Goal: Information Seeking & Learning: Learn about a topic

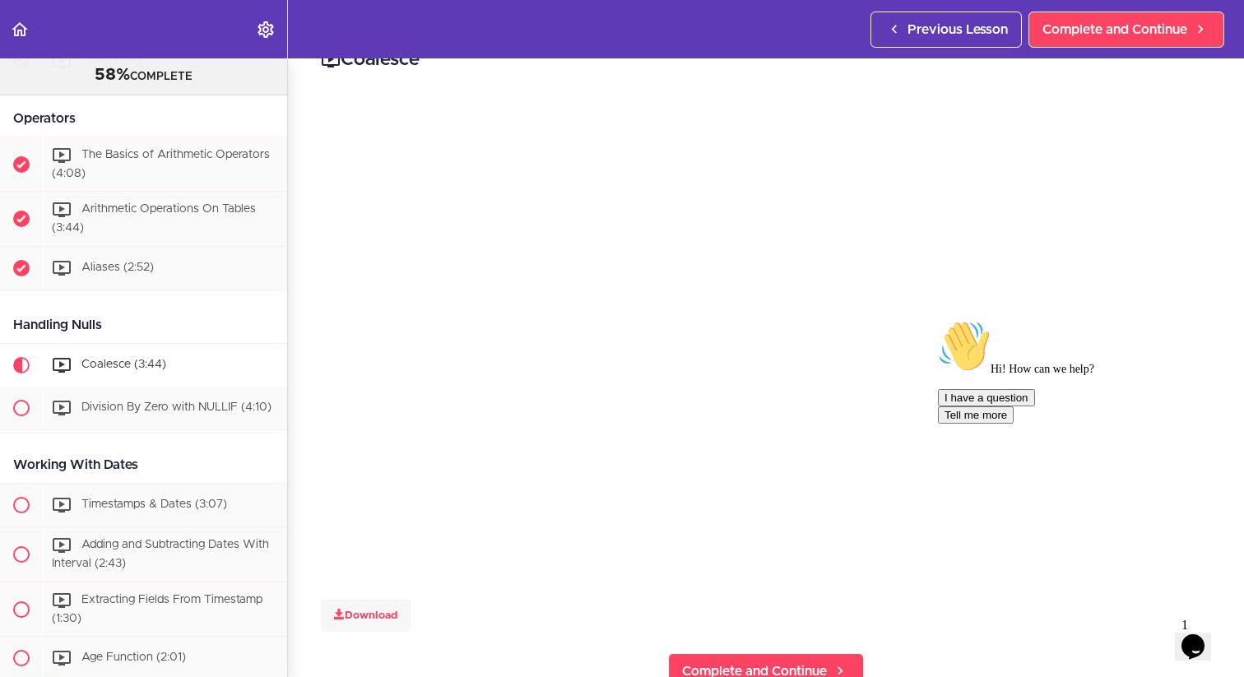
scroll to position [59, 0]
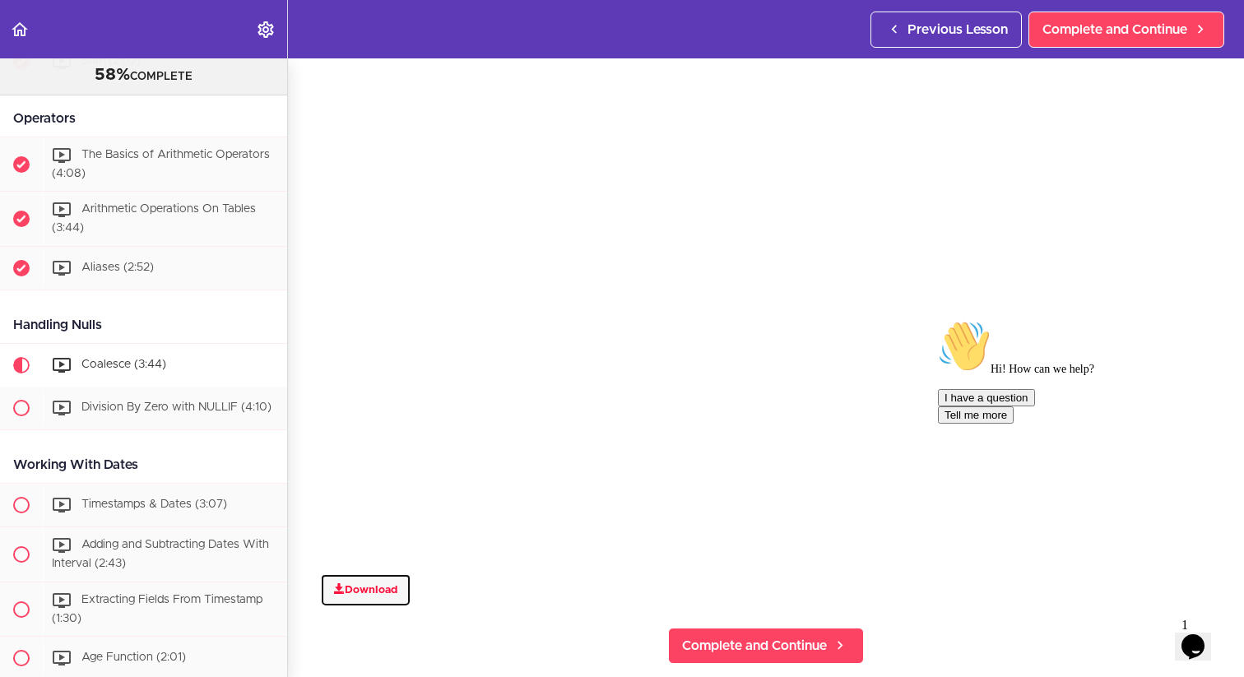
click at [383, 593] on link "Download" at bounding box center [366, 590] width 90 height 33
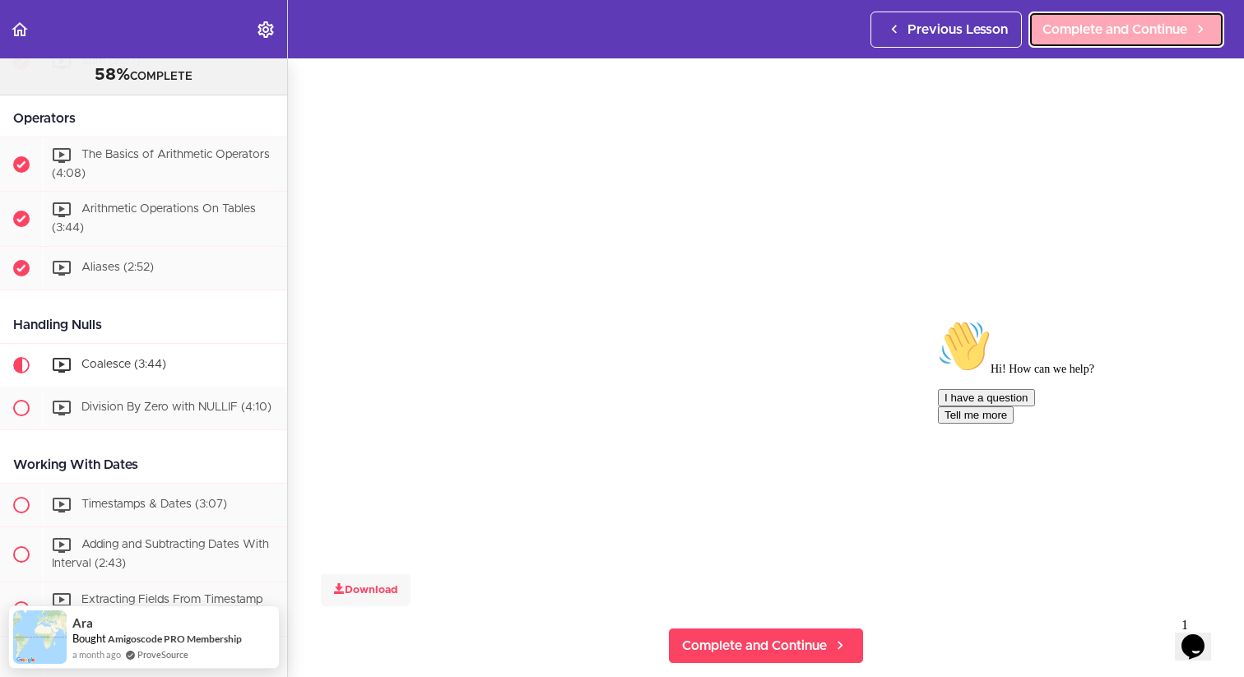
click at [1149, 20] on span "Complete and Continue" at bounding box center [1115, 30] width 145 height 20
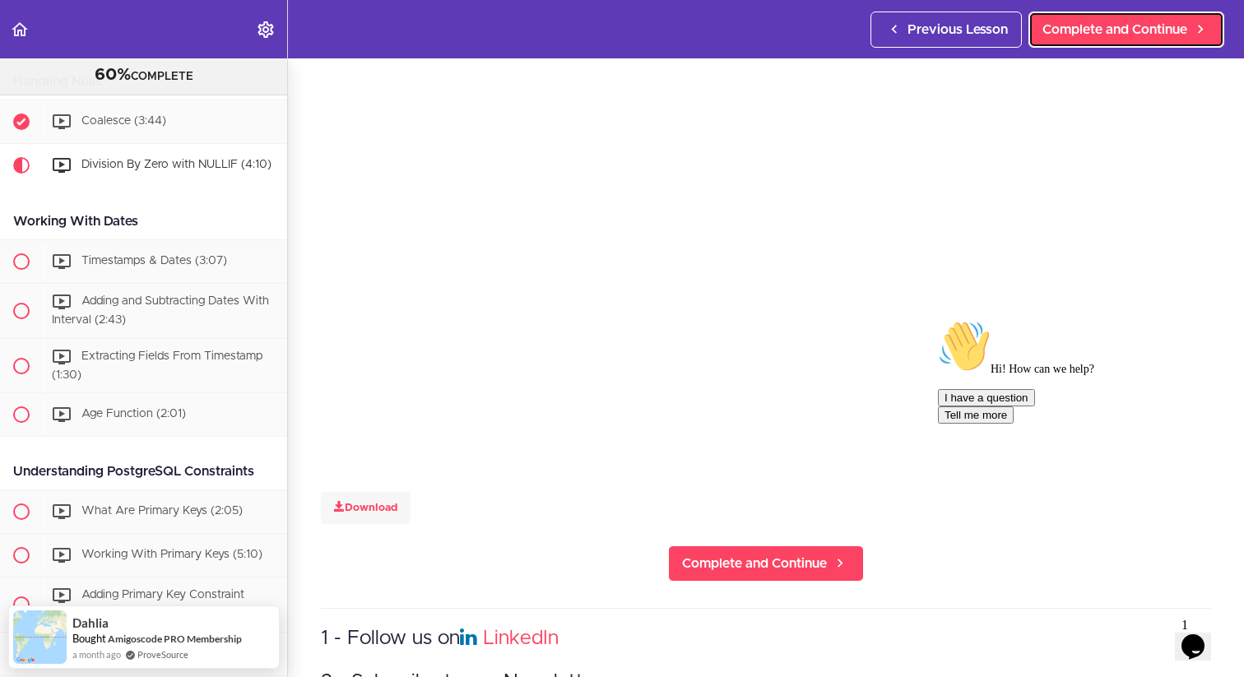
scroll to position [142, 0]
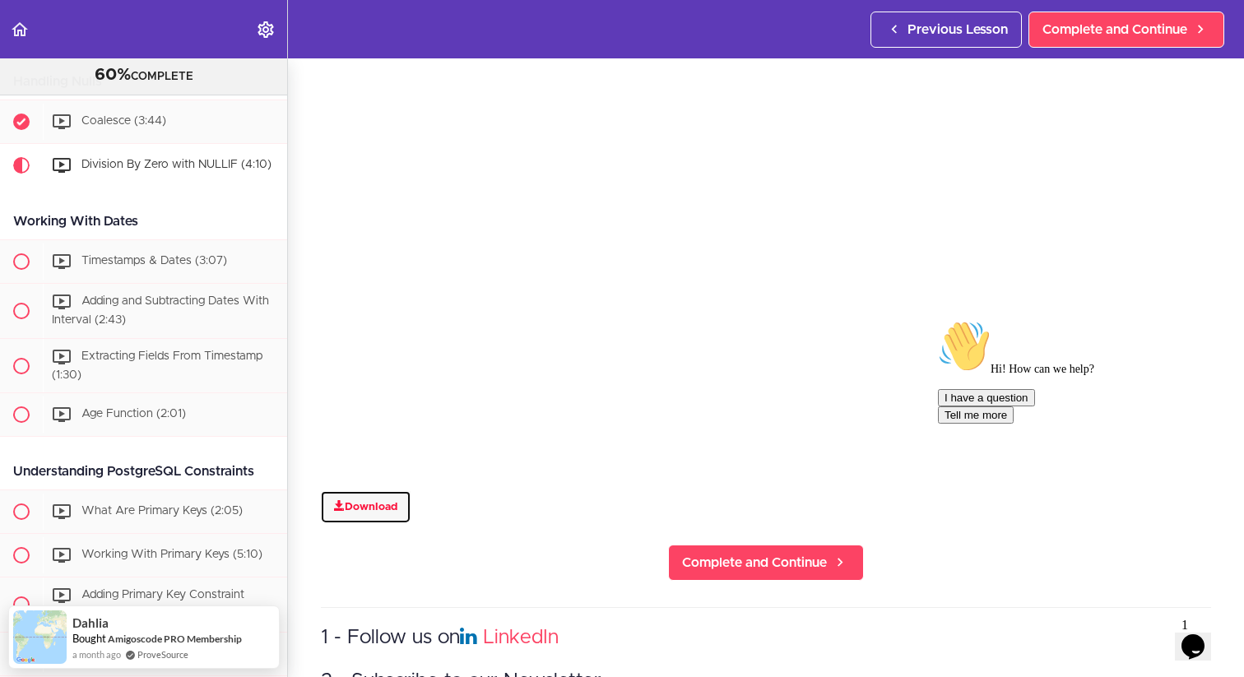
click at [360, 504] on link "Download" at bounding box center [366, 507] width 90 height 33
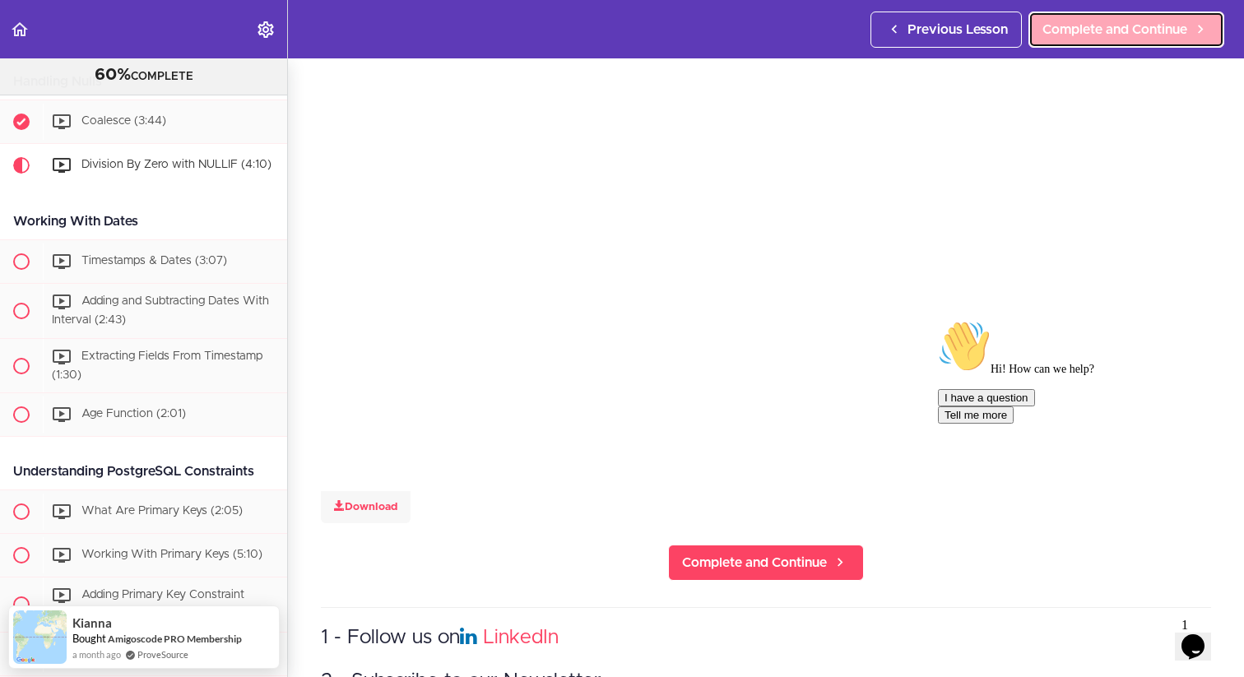
click at [1081, 24] on span "Complete and Continue" at bounding box center [1115, 30] width 145 height 20
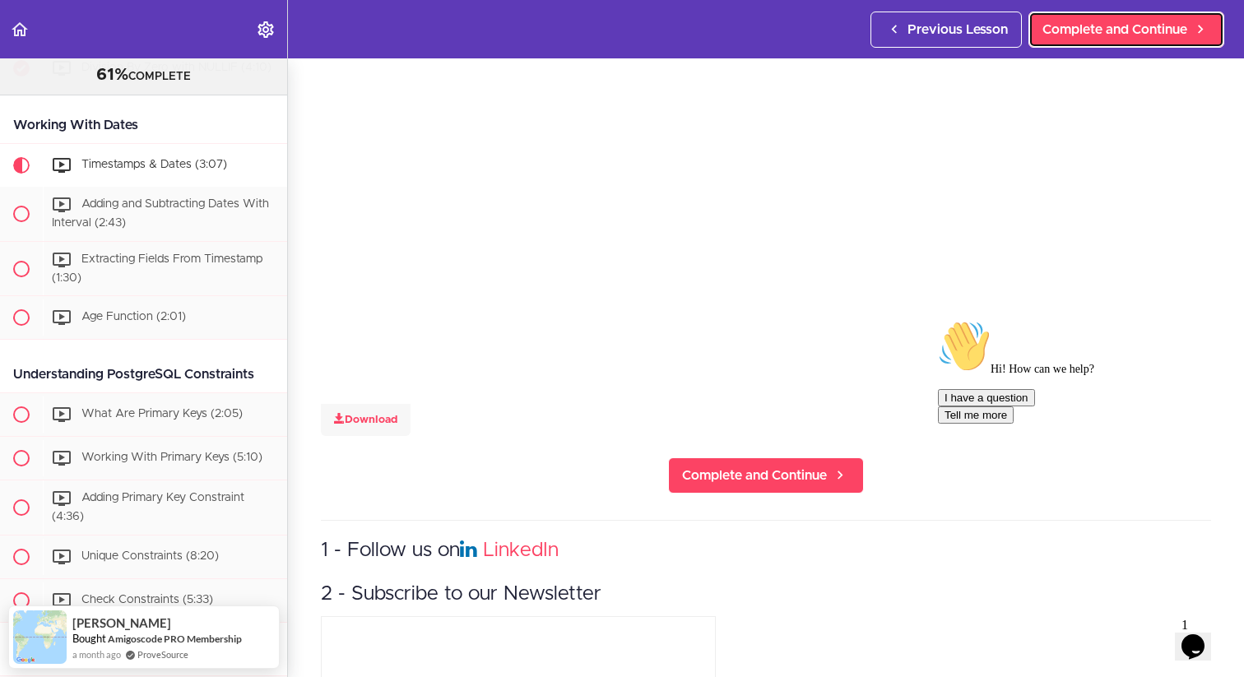
scroll to position [258, 0]
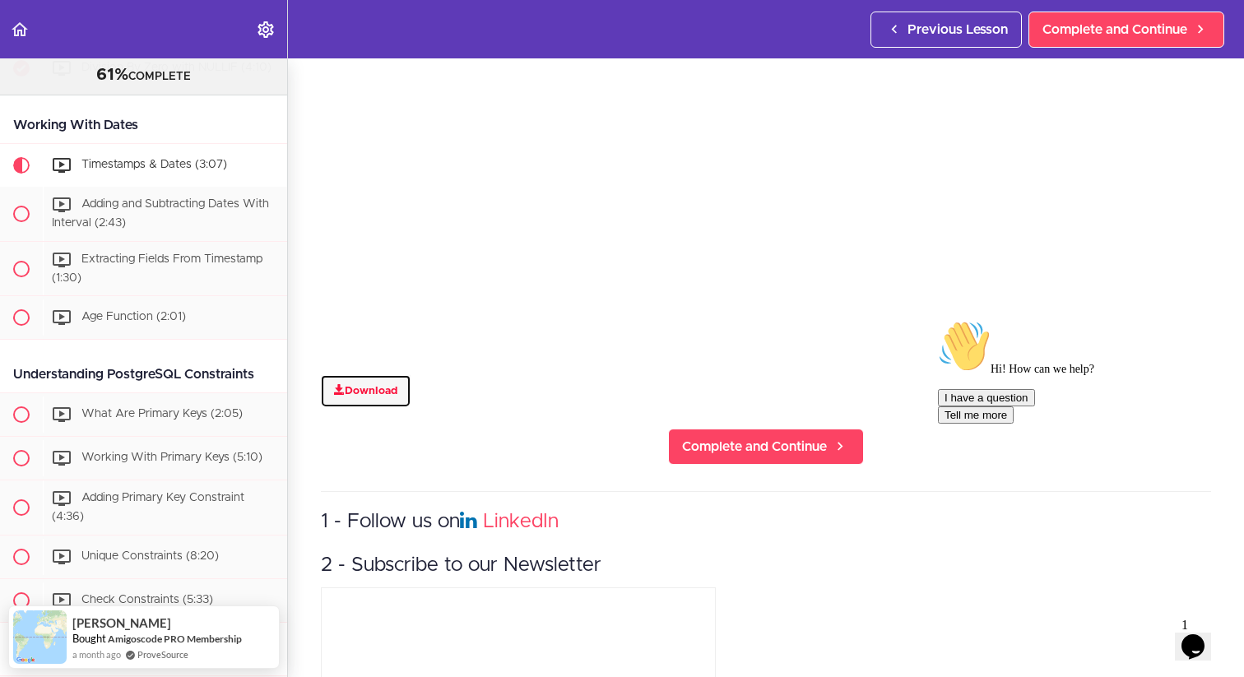
click at [383, 392] on link "Download" at bounding box center [366, 391] width 90 height 33
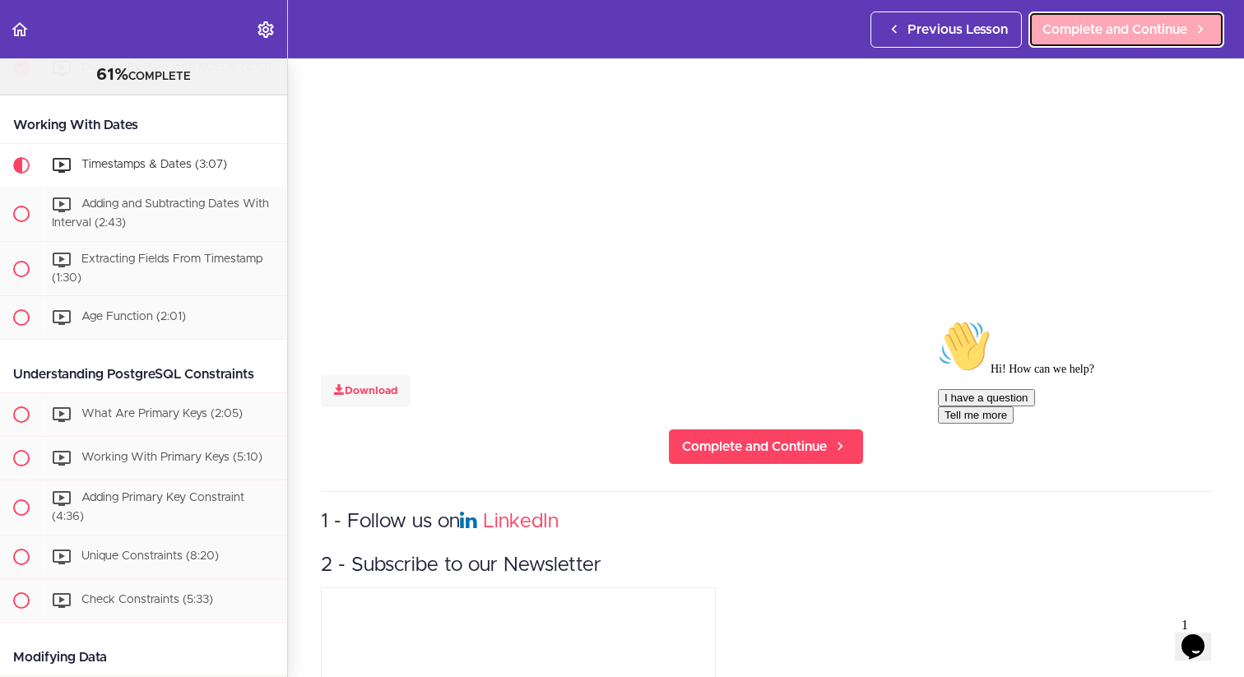
click at [1183, 29] on span "Complete and Continue" at bounding box center [1115, 30] width 145 height 20
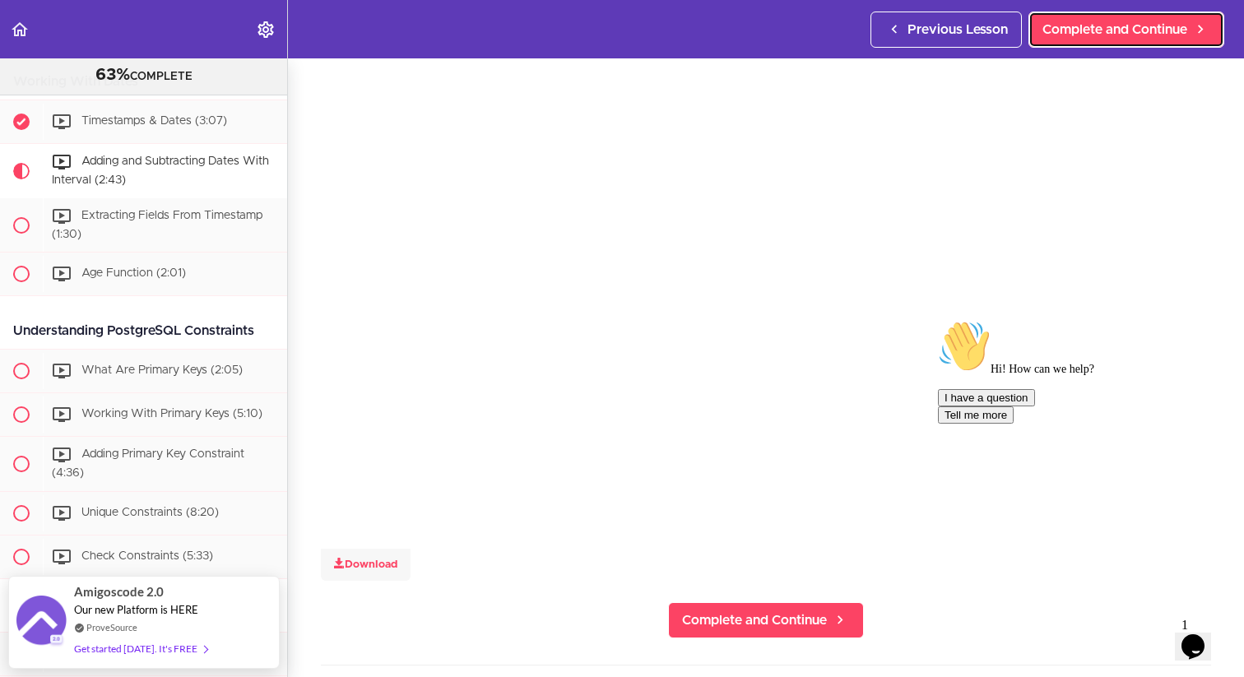
scroll to position [120, 0]
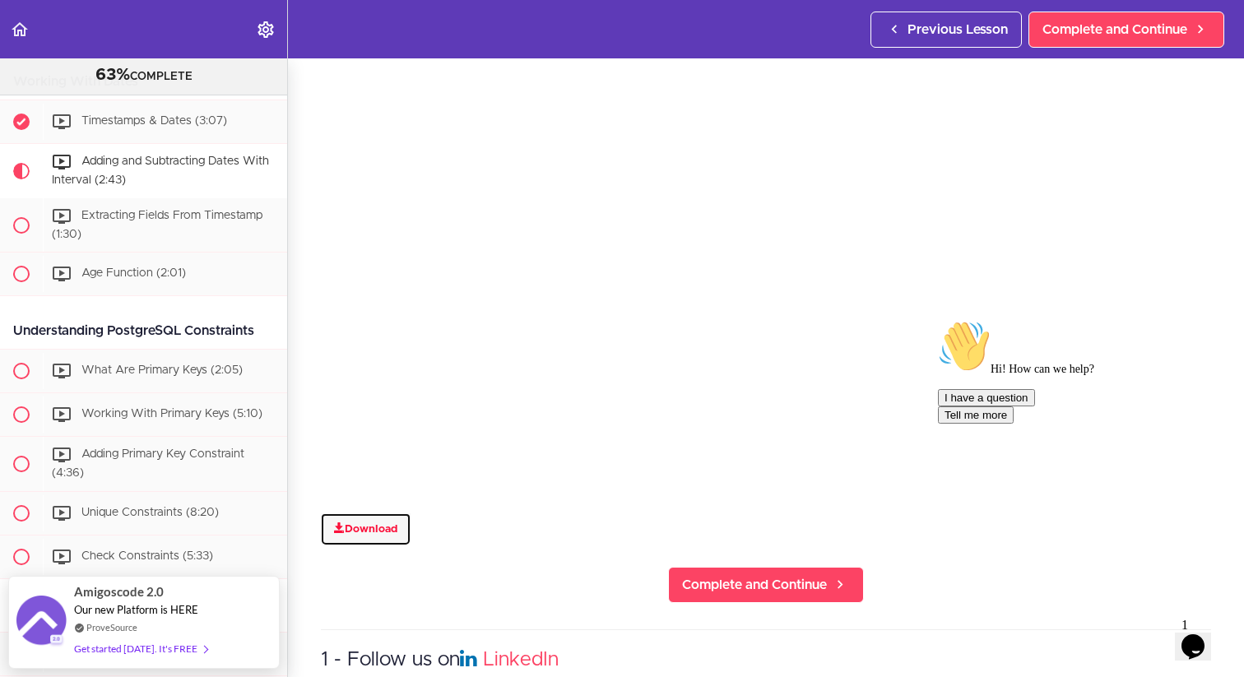
click at [360, 527] on link "Download" at bounding box center [366, 530] width 90 height 33
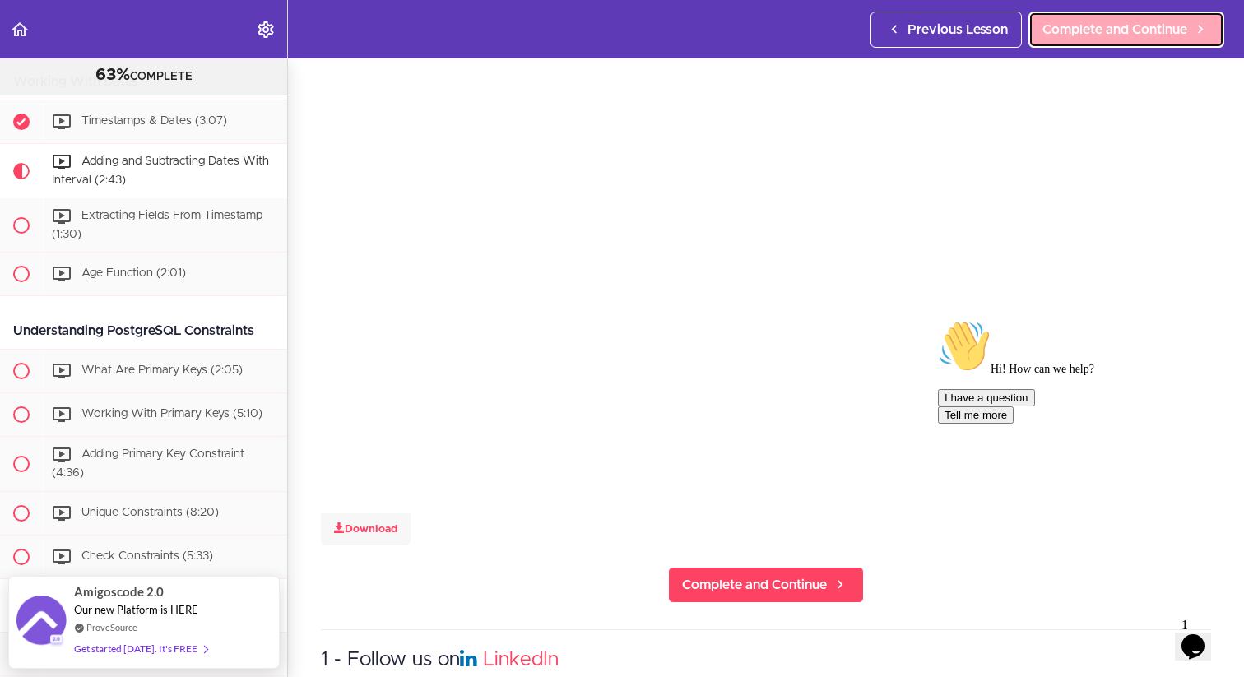
click at [1104, 26] on span "Complete and Continue" at bounding box center [1115, 30] width 145 height 20
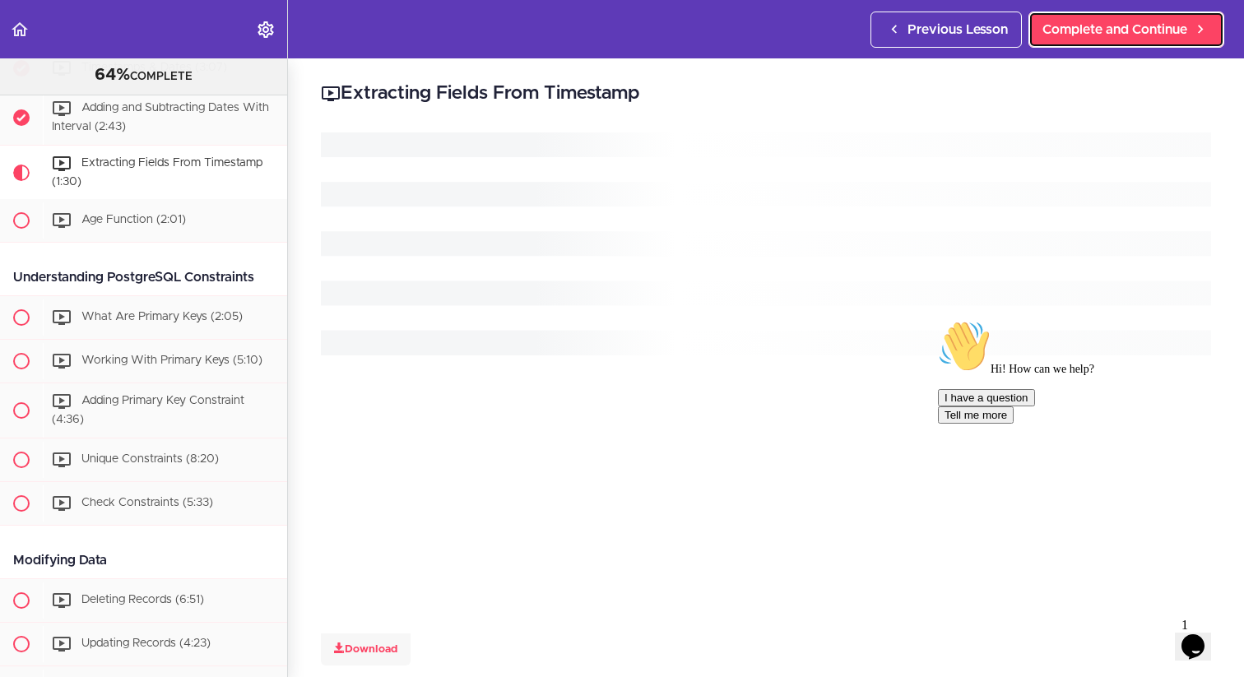
scroll to position [2556, 0]
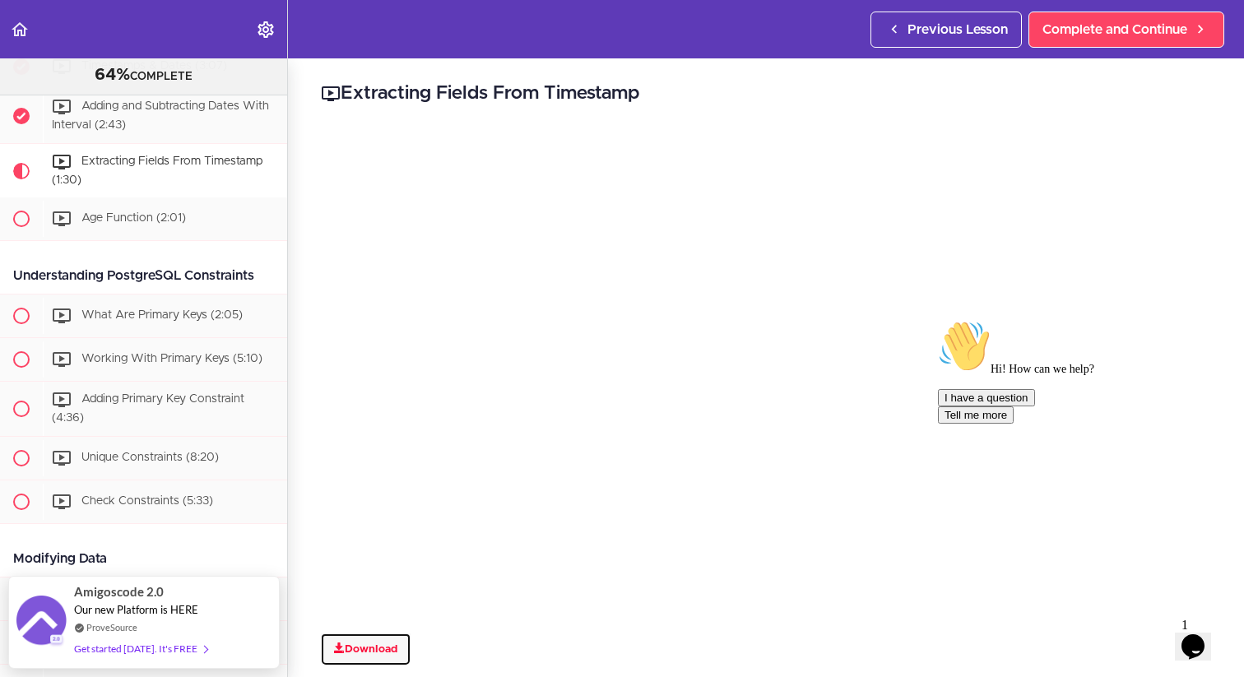
click at [358, 648] on link "Download" at bounding box center [366, 650] width 90 height 33
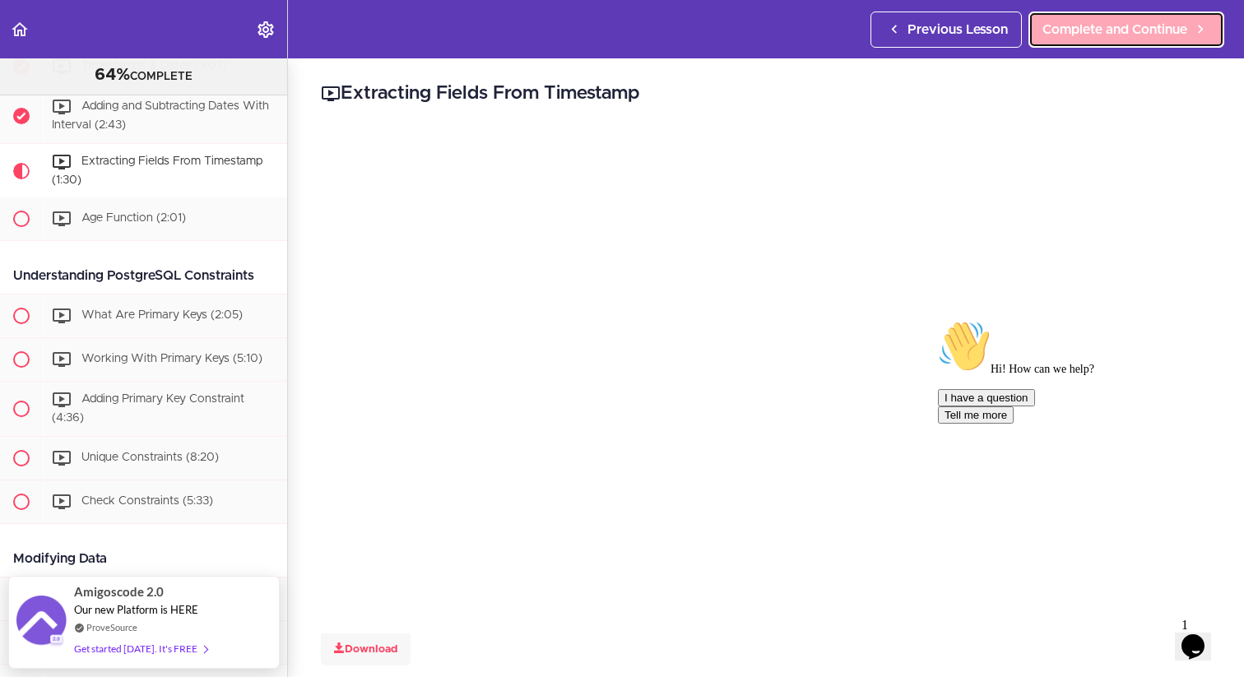
click at [1099, 23] on span "Complete and Continue" at bounding box center [1115, 30] width 145 height 20
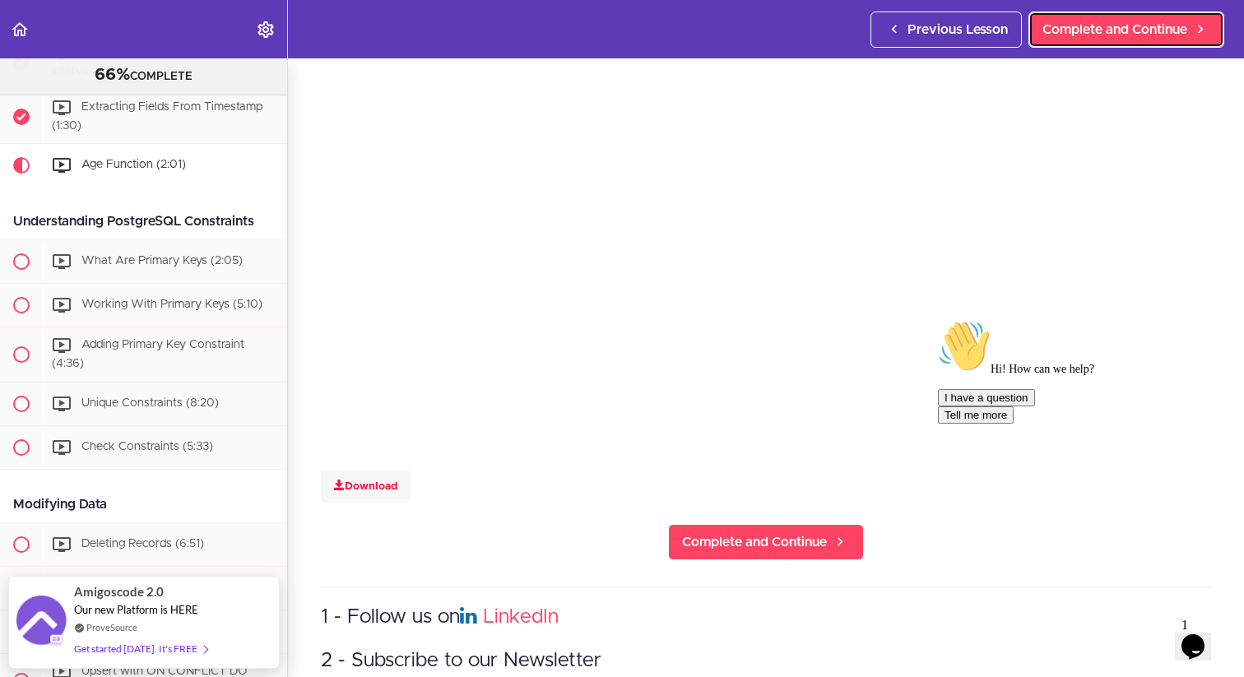
scroll to position [164, 0]
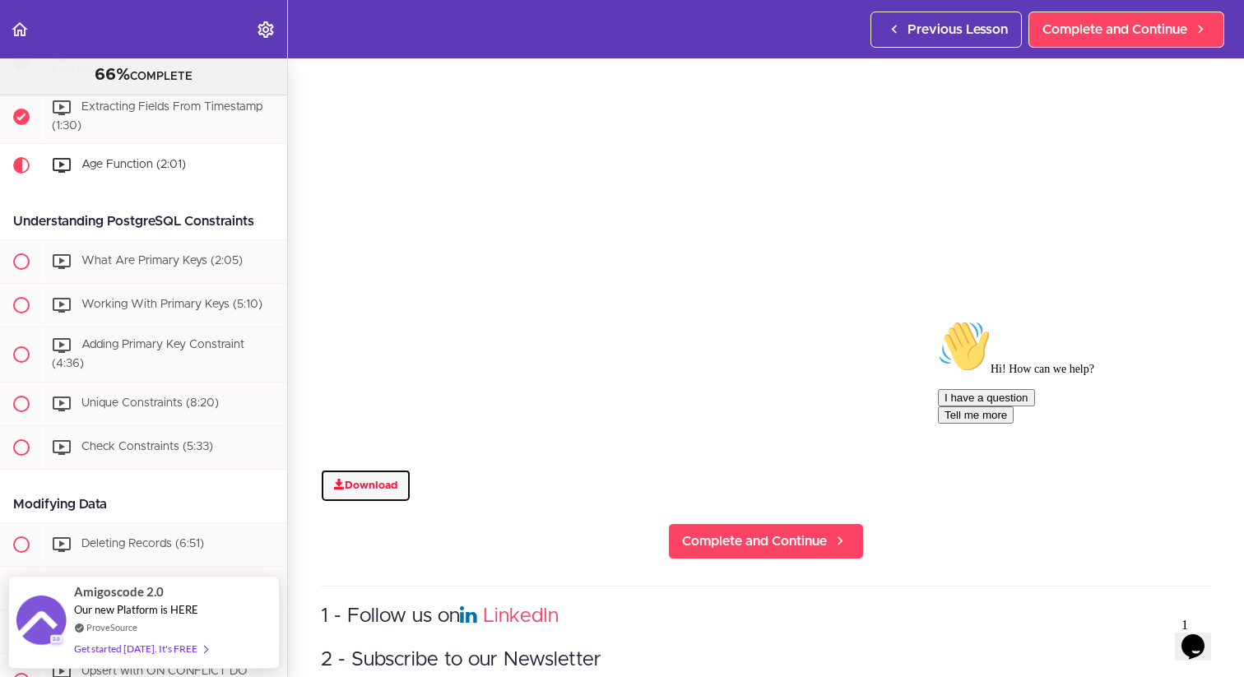
click at [383, 484] on link "Download" at bounding box center [366, 486] width 90 height 33
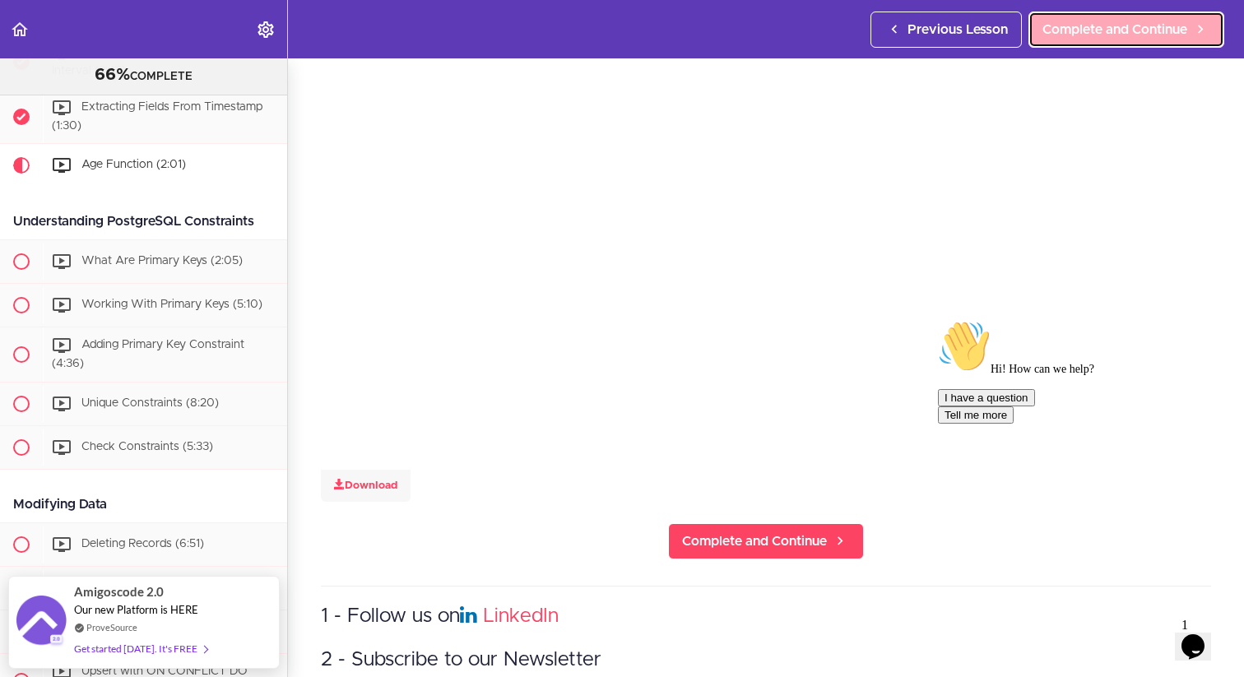
click at [1112, 26] on span "Complete and Continue" at bounding box center [1115, 30] width 145 height 20
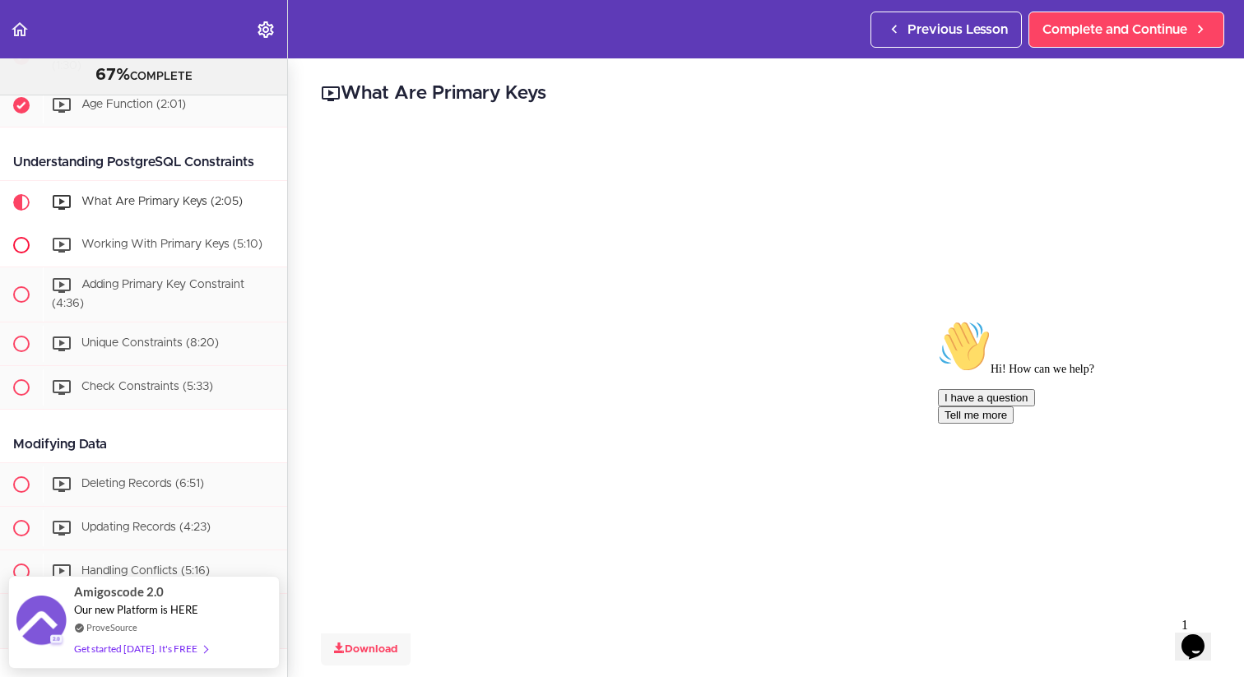
scroll to position [2676, 0]
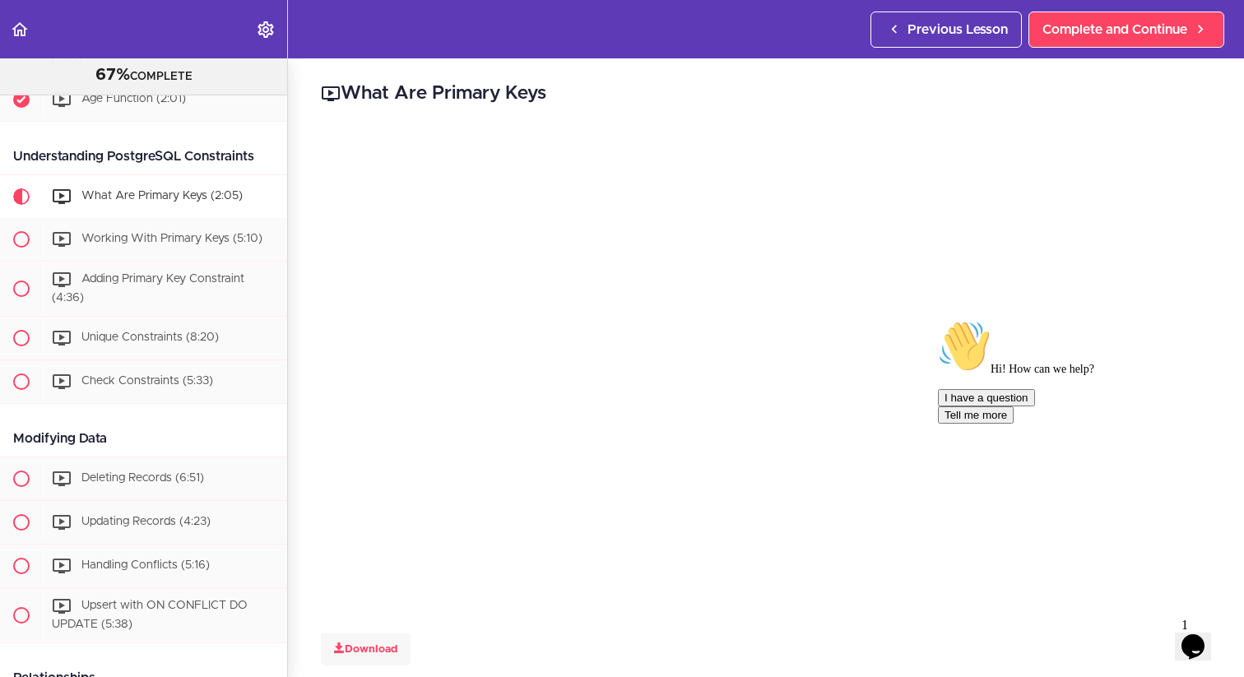
drag, startPoint x: 252, startPoint y: 128, endPoint x: 15, endPoint y: 137, distance: 237.2
click at [15, 138] on div "Understanding PostgreSQL Constraints" at bounding box center [143, 156] width 287 height 37
copy div "Understanding PostgreSQL Constraints"
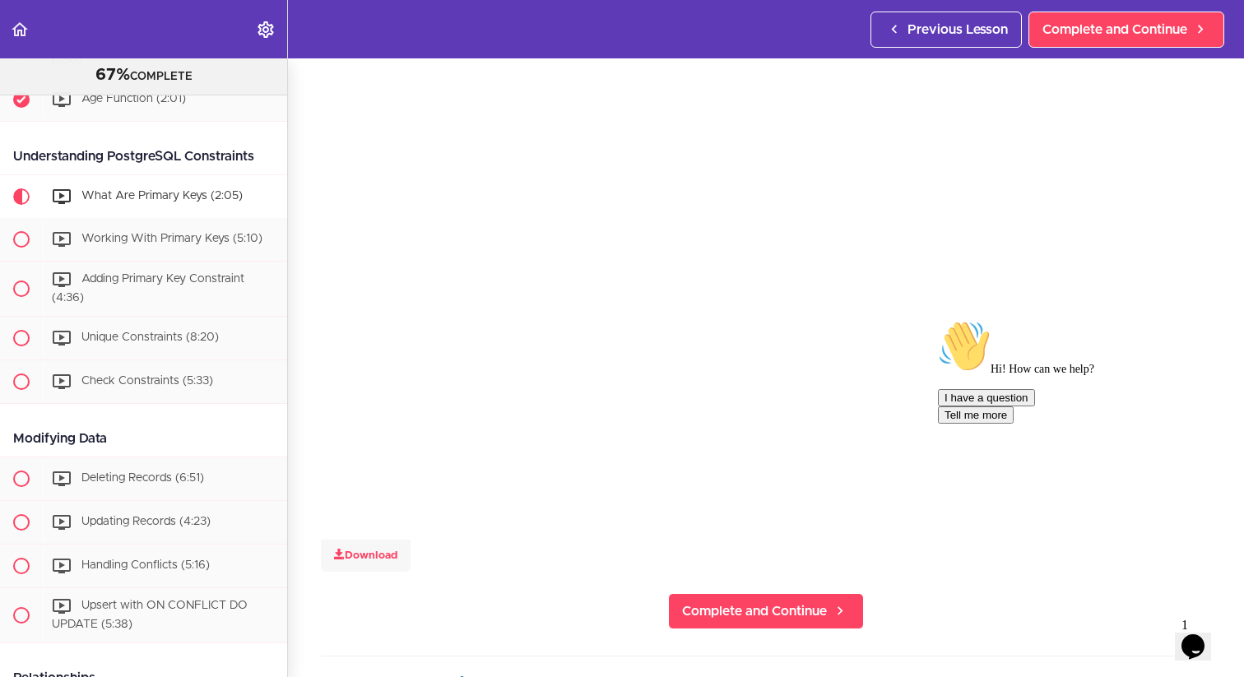
scroll to position [114, 0]
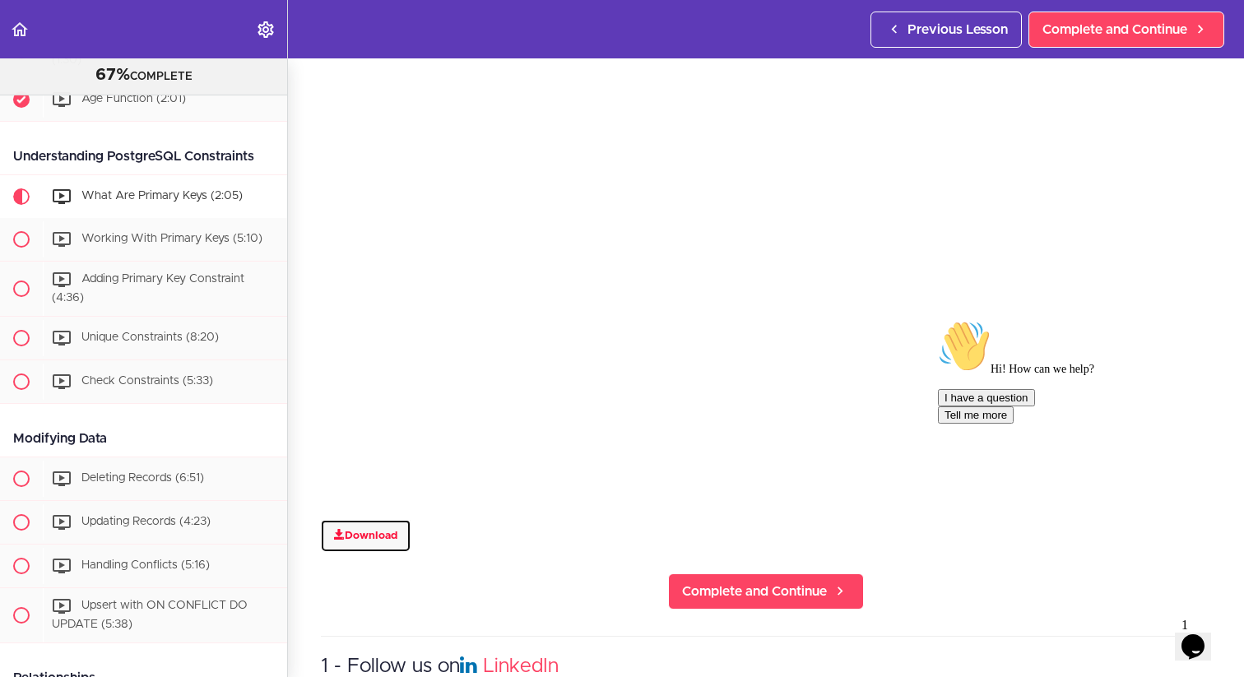
click at [373, 538] on link "Download" at bounding box center [366, 536] width 90 height 33
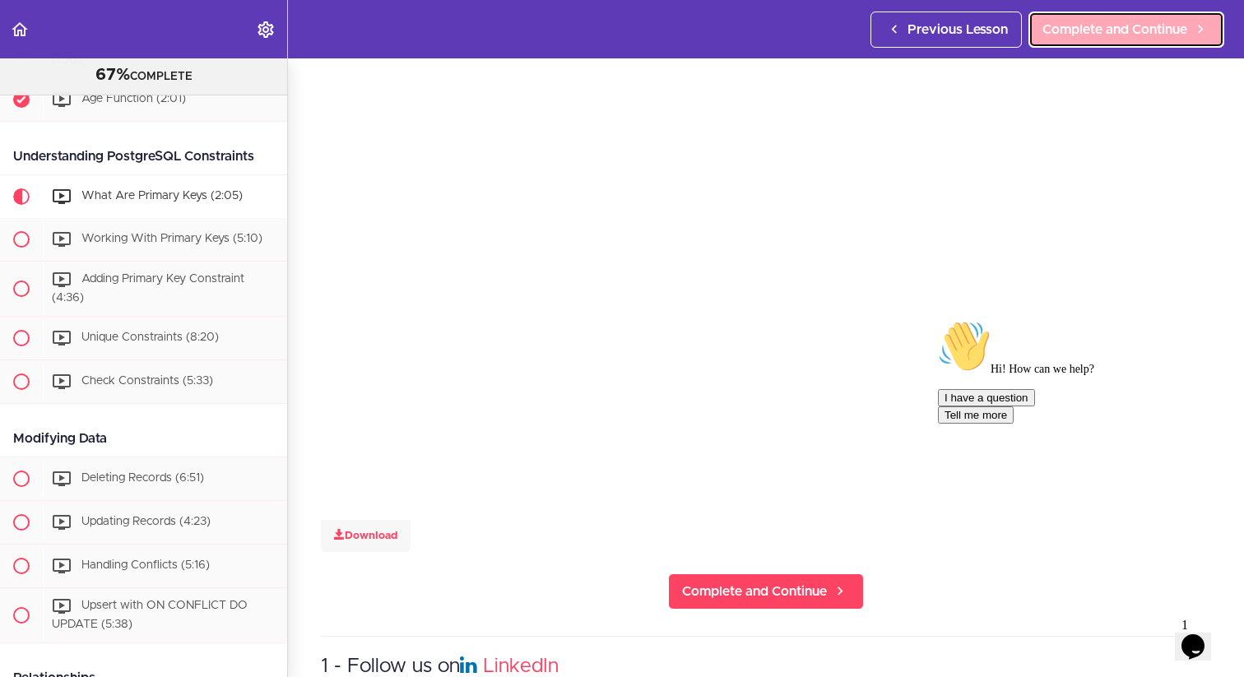
click at [1146, 29] on span "Complete and Continue" at bounding box center [1115, 30] width 145 height 20
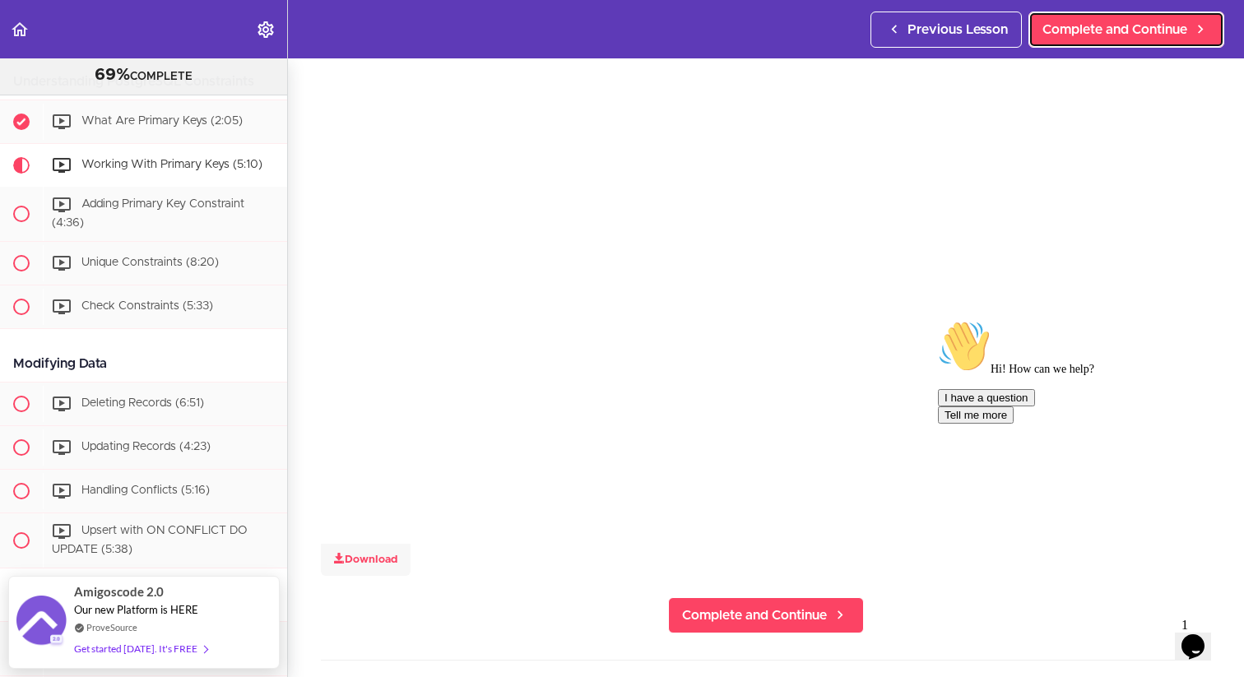
scroll to position [102, 0]
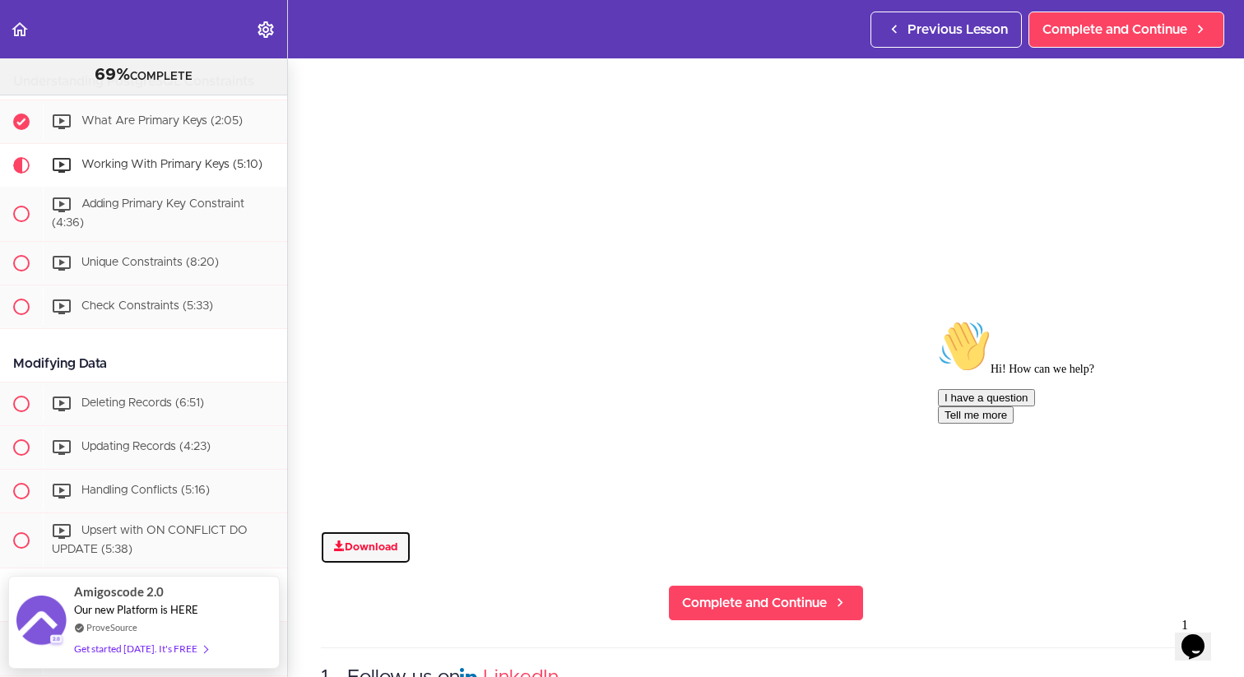
click at [374, 550] on link "Download" at bounding box center [366, 548] width 90 height 33
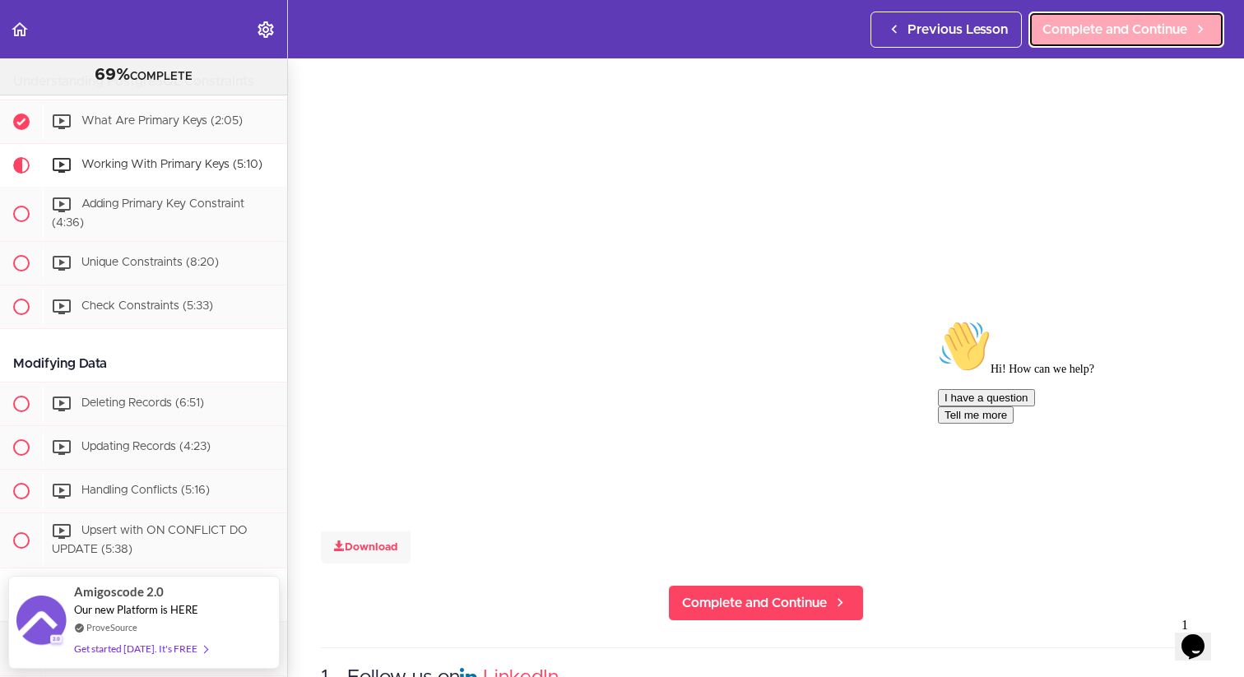
click at [1146, 21] on span "Complete and Continue" at bounding box center [1115, 30] width 145 height 20
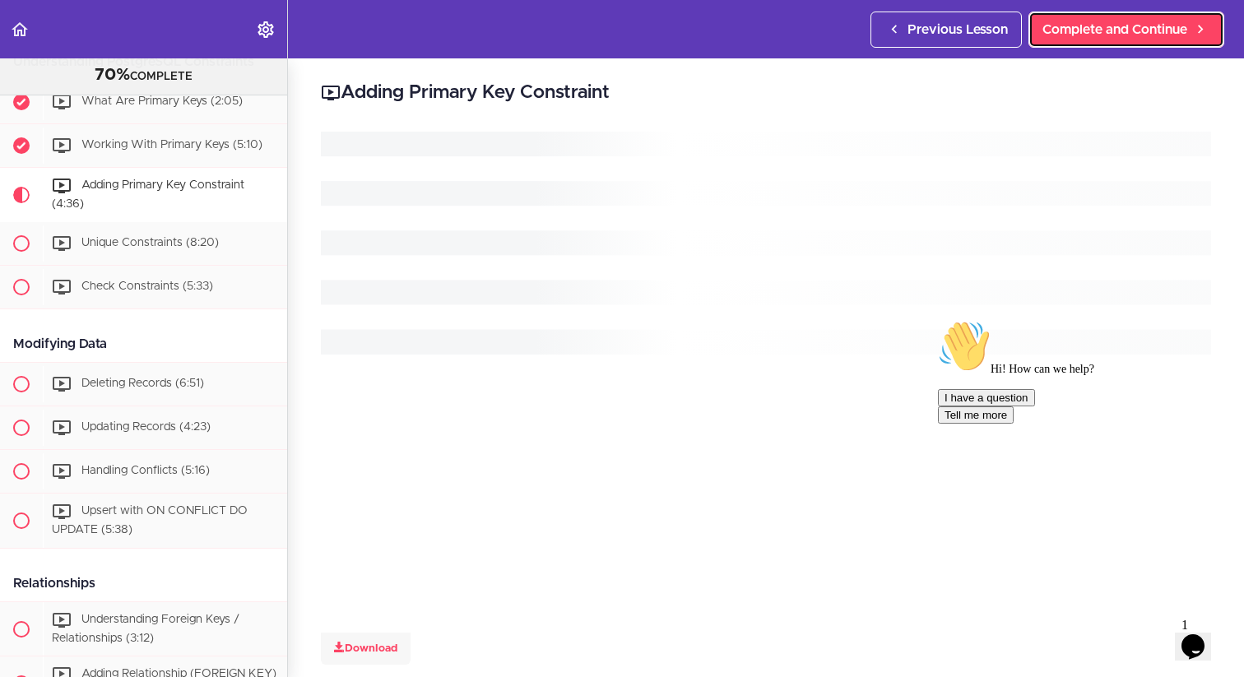
scroll to position [2795, 0]
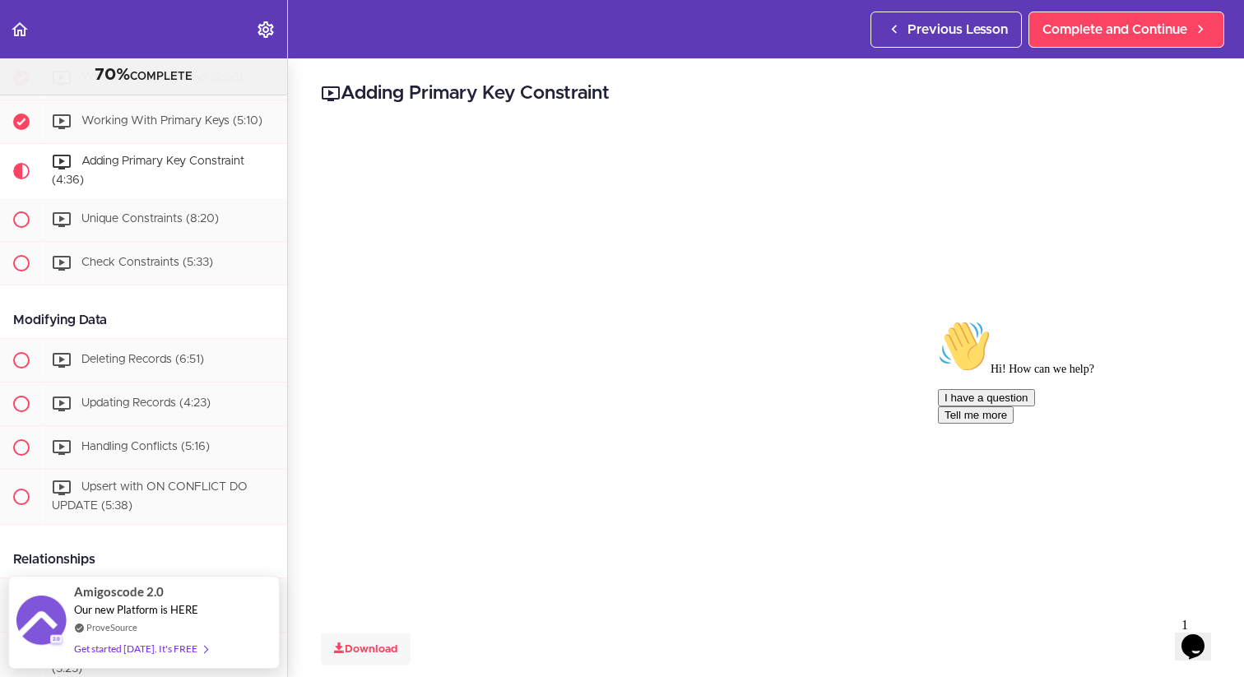
click at [840, 75] on div "Adding Primary Key Constraint Download Complete and Continue 1 - Follow us on L…" at bounding box center [766, 367] width 956 height 619
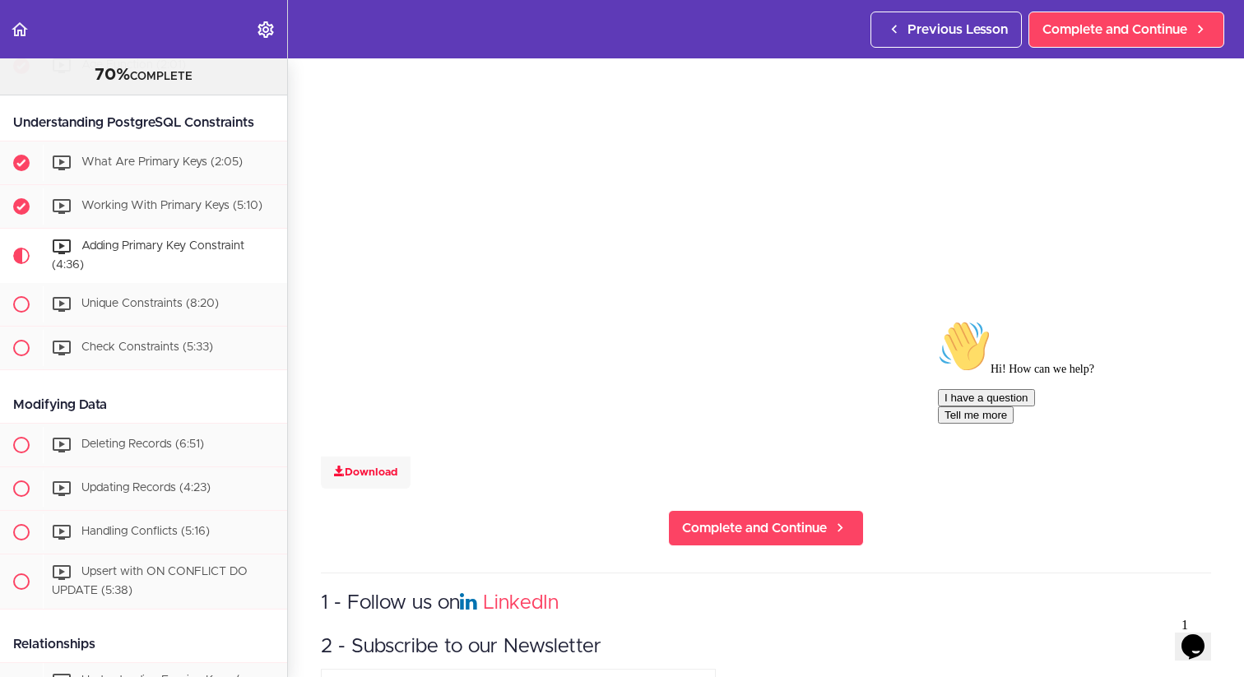
scroll to position [180, 0]
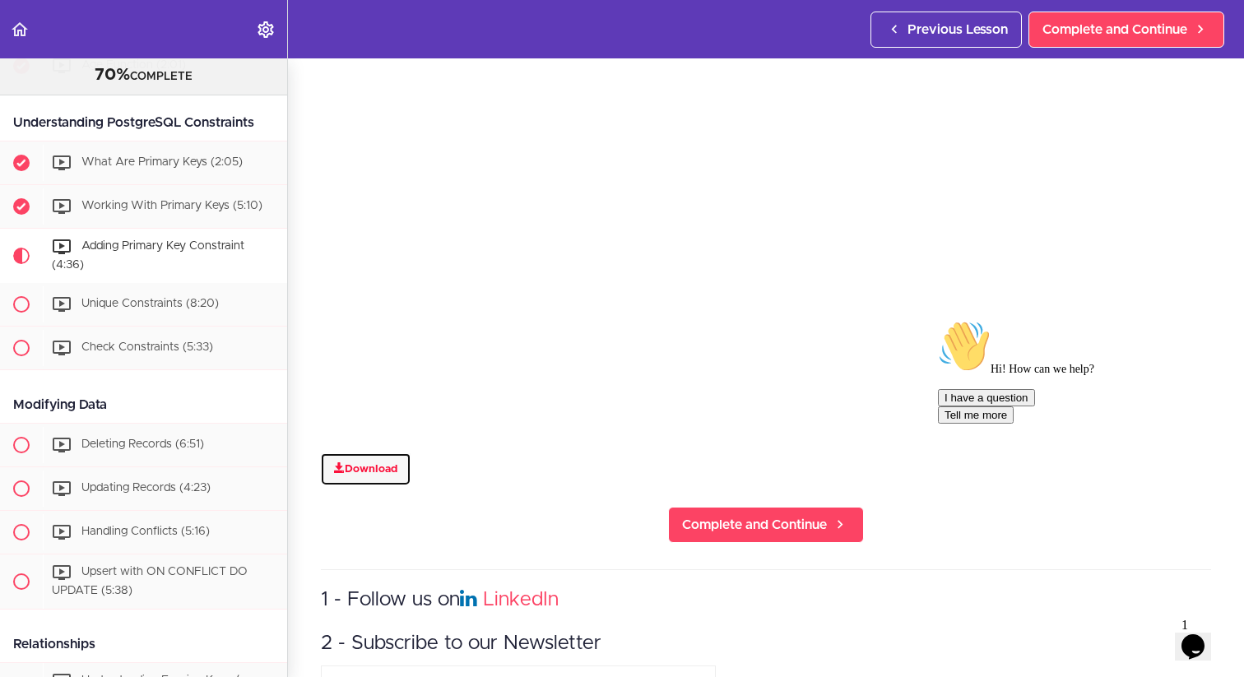
click at [365, 472] on link "Download" at bounding box center [366, 469] width 90 height 33
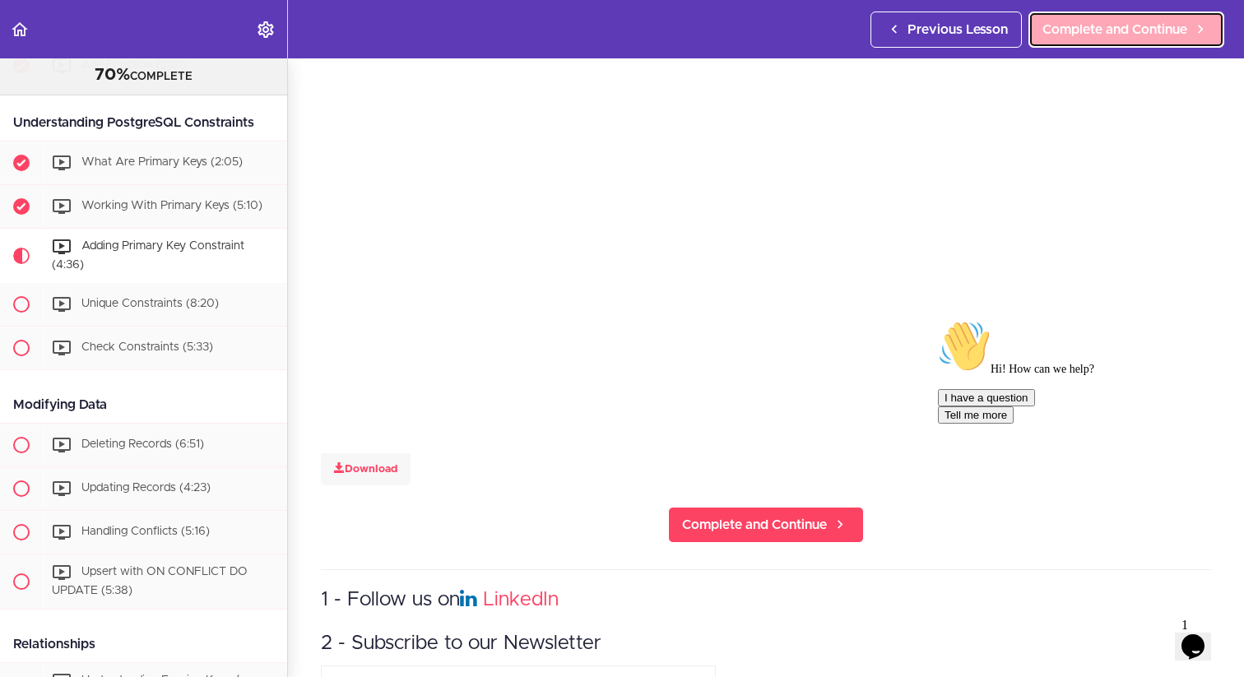
click at [1118, 22] on span "Complete and Continue" at bounding box center [1115, 30] width 145 height 20
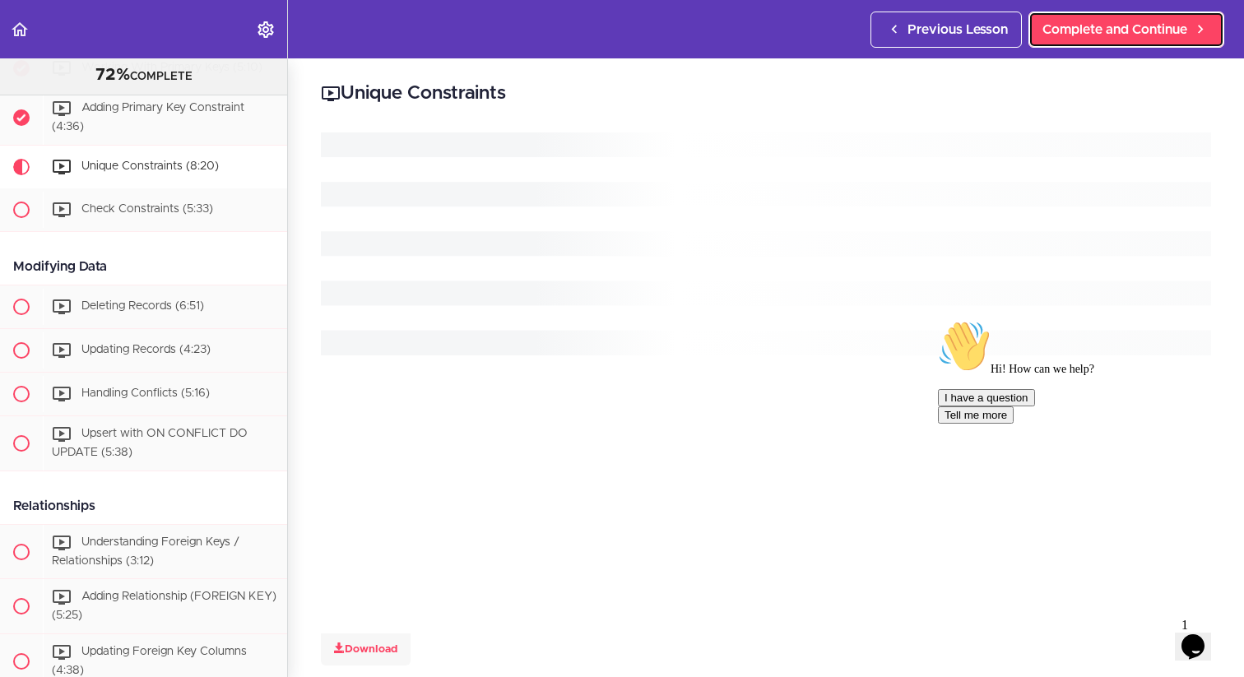
scroll to position [2850, 0]
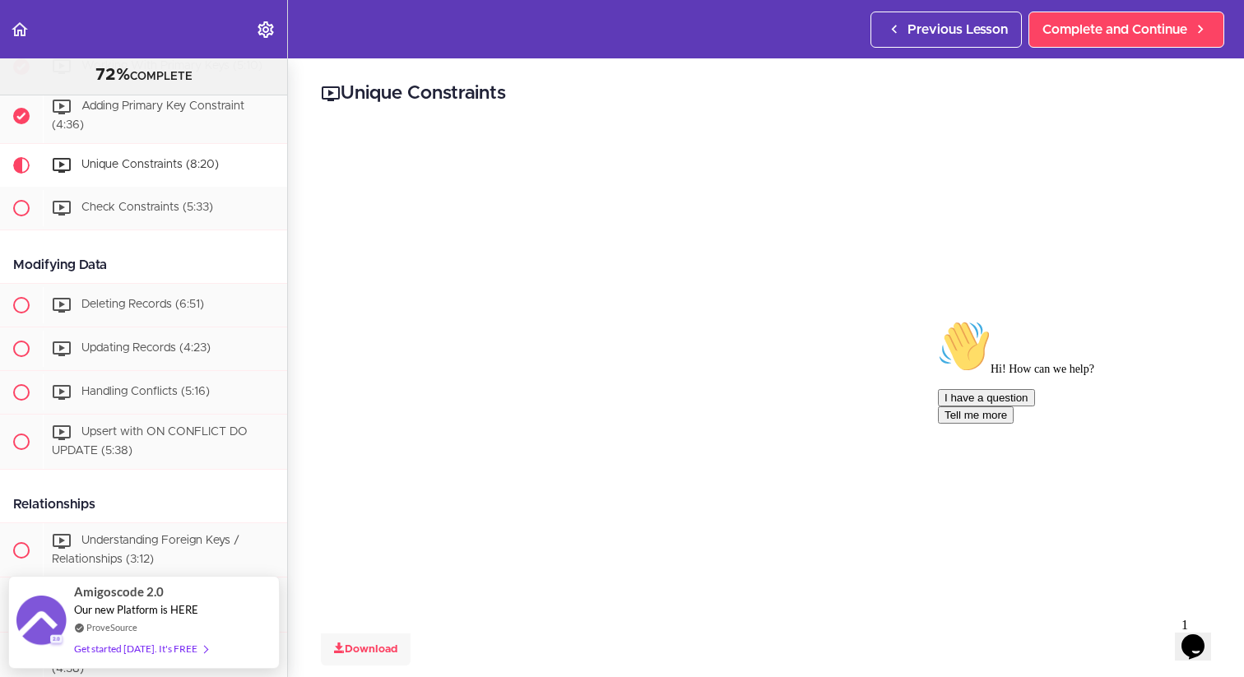
click at [787, 98] on h2 "Unique Constraints" at bounding box center [766, 94] width 890 height 28
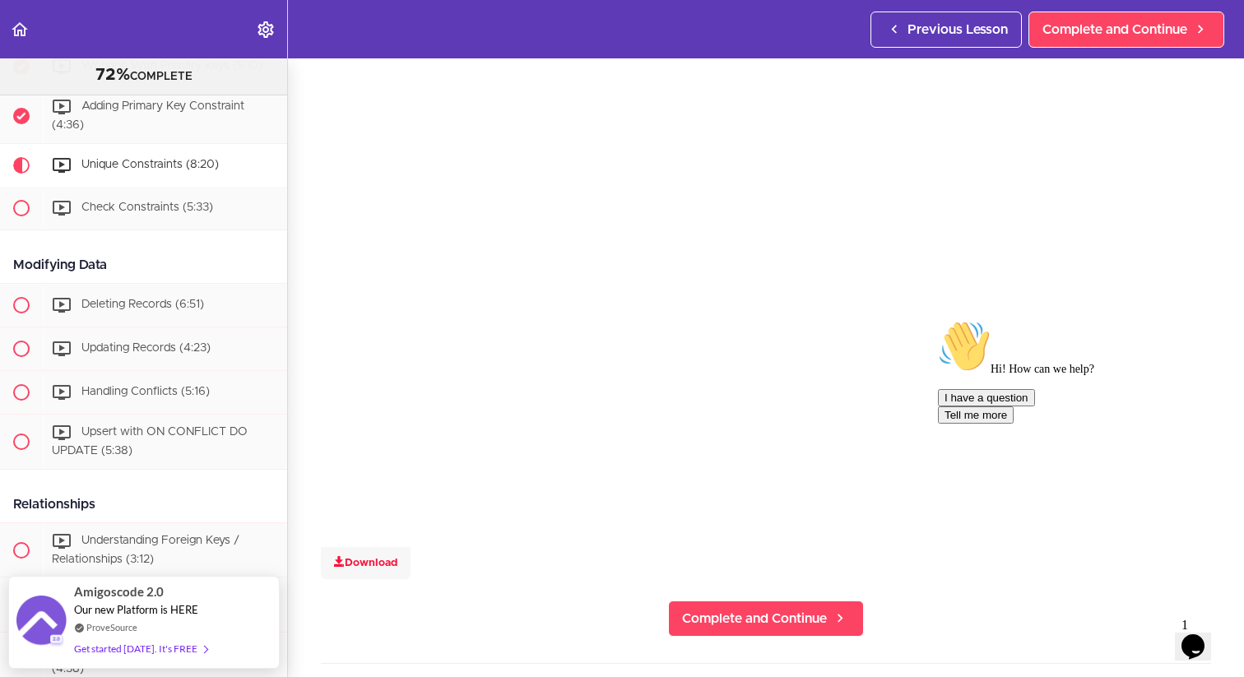
scroll to position [91, 0]
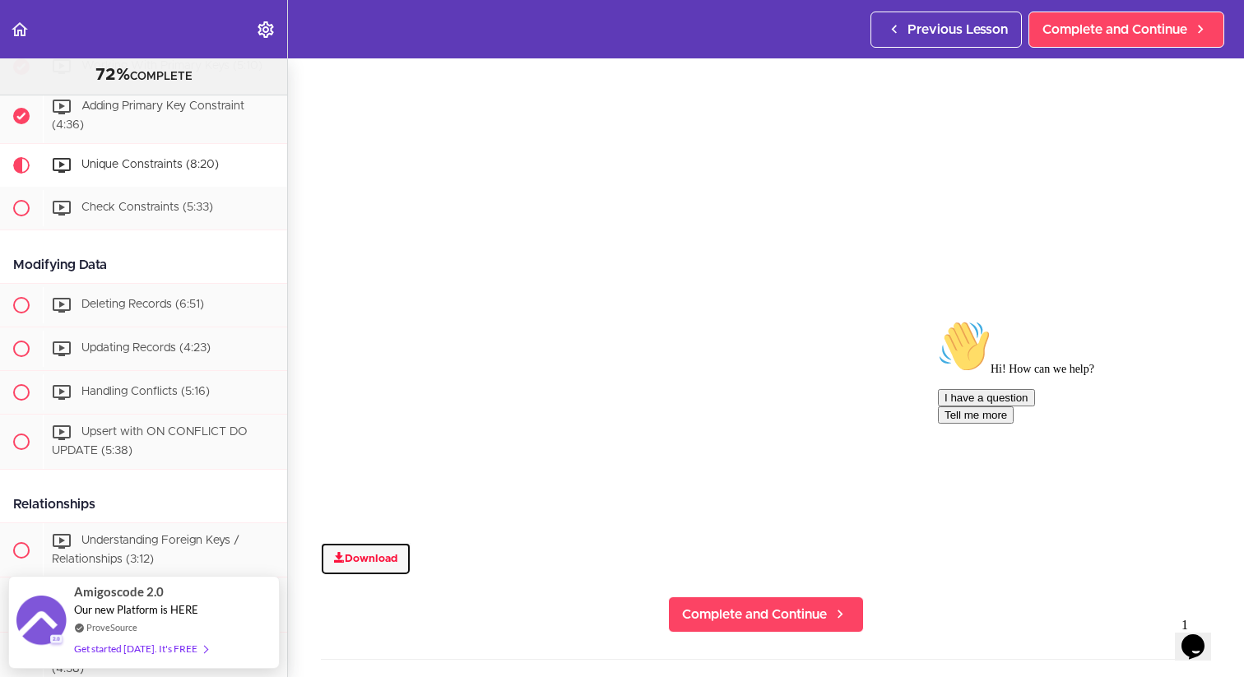
click at [383, 553] on link "Download" at bounding box center [366, 559] width 90 height 33
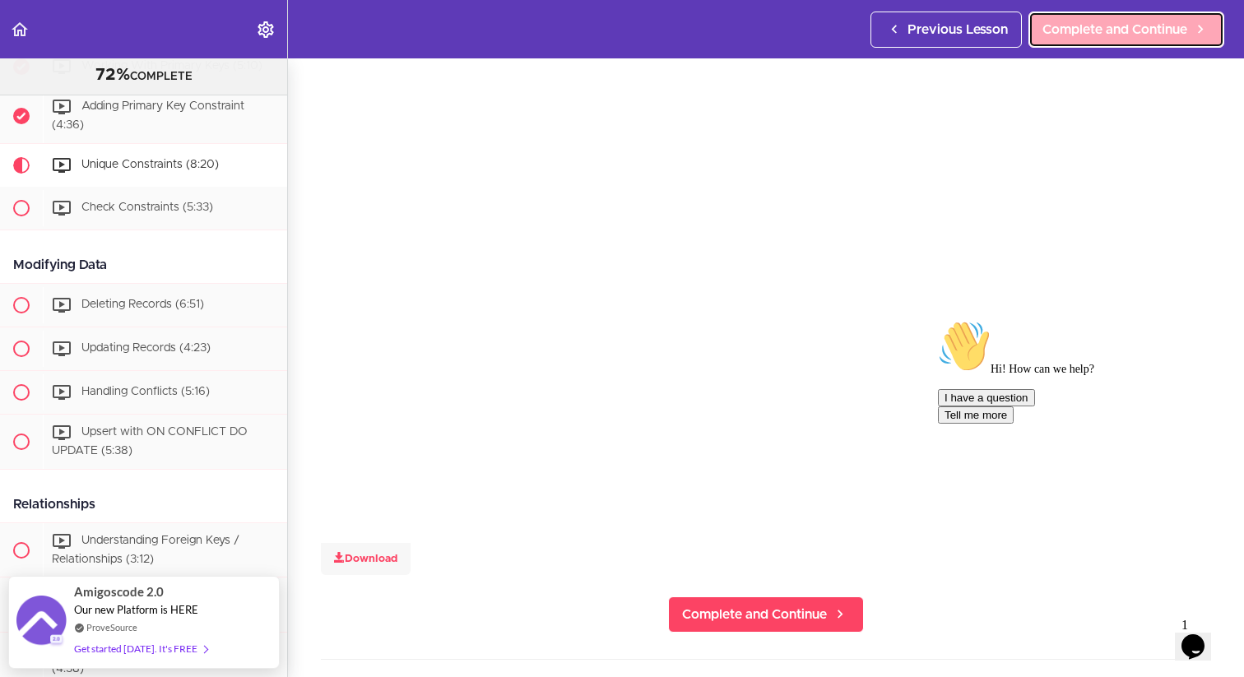
click at [1099, 24] on span "Complete and Continue" at bounding box center [1115, 30] width 145 height 20
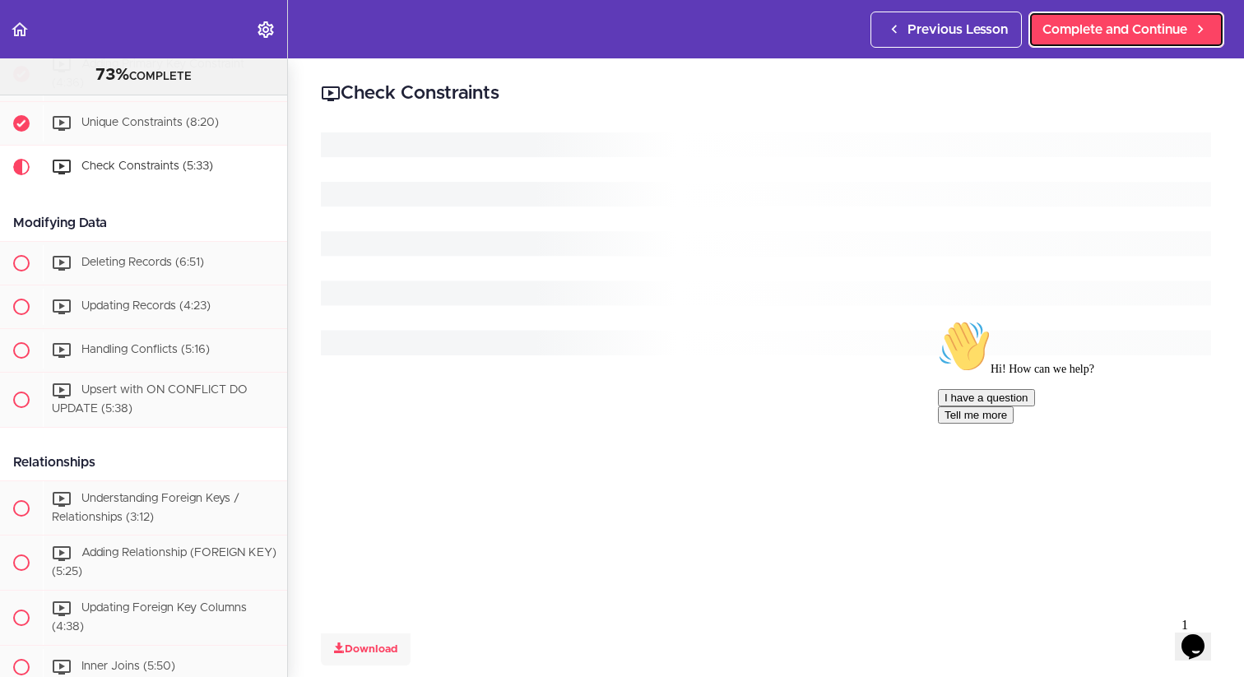
scroll to position [2893, 0]
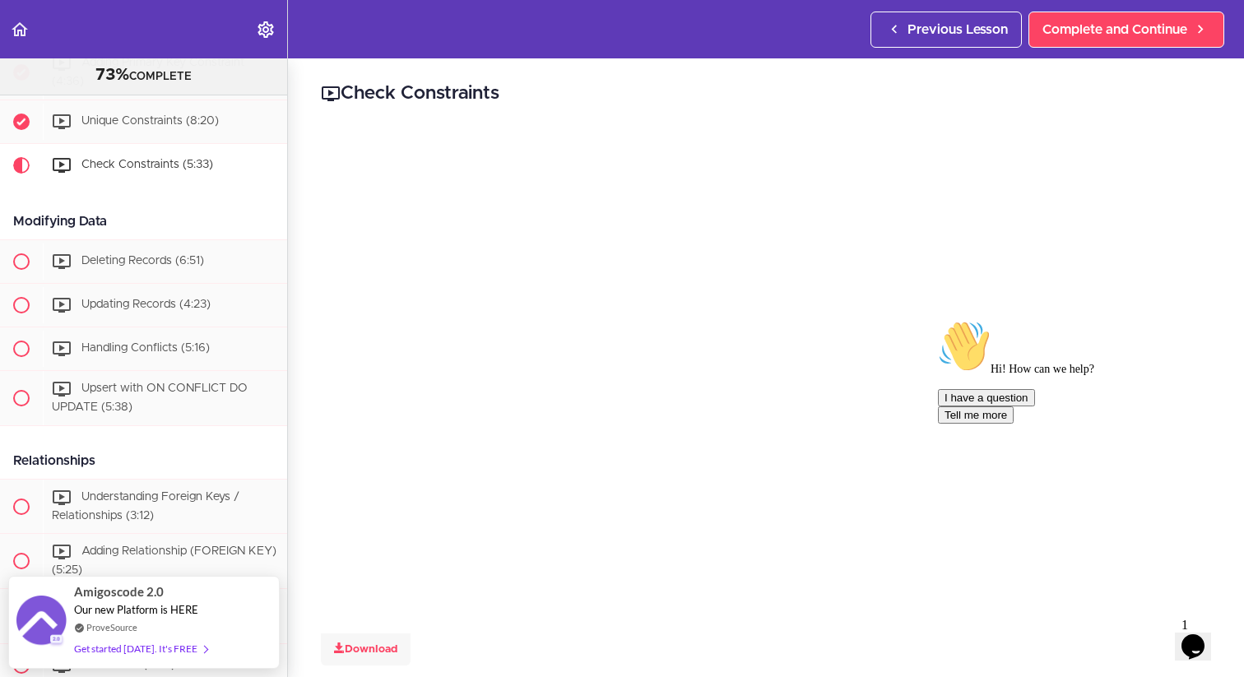
click at [680, 106] on h2 "Check Constraints" at bounding box center [766, 94] width 890 height 28
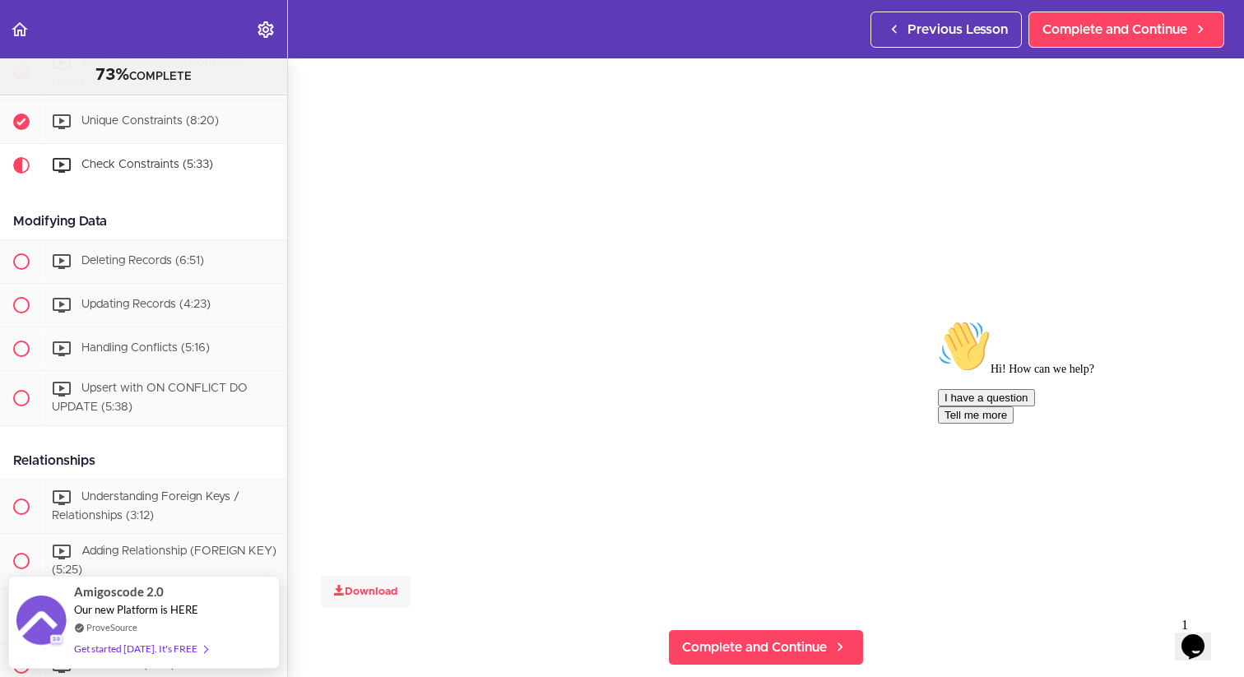
scroll to position [72, 0]
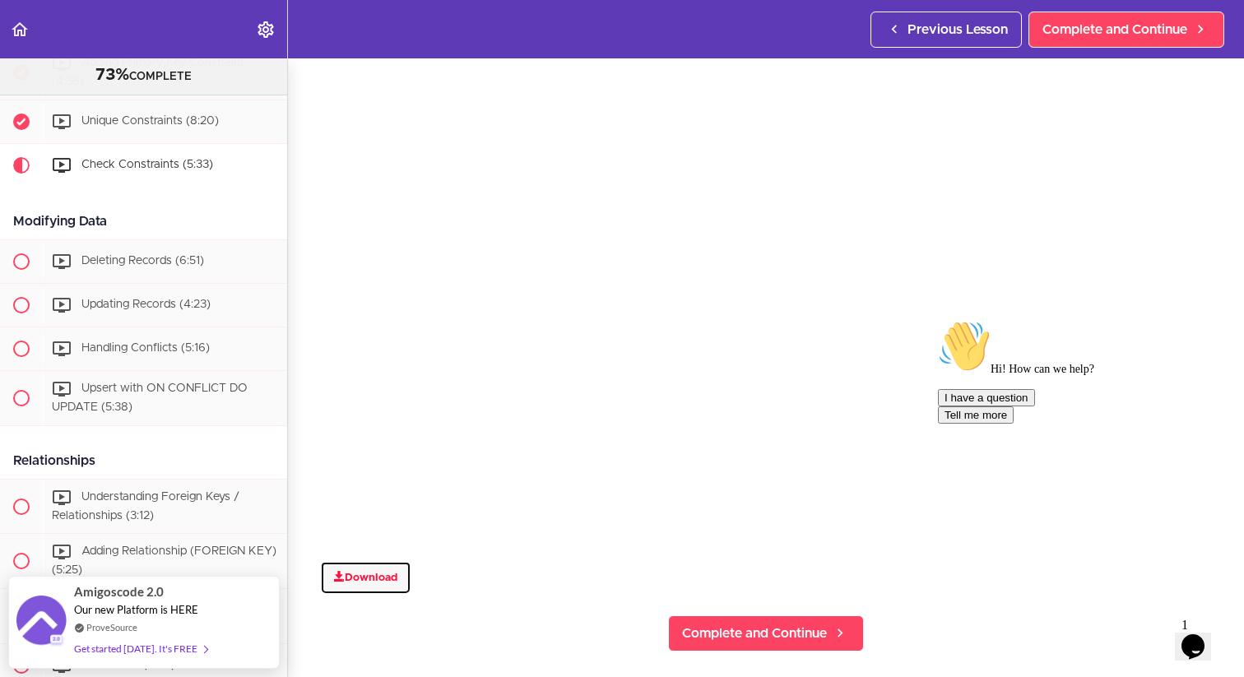
click at [397, 570] on link "Download" at bounding box center [366, 578] width 90 height 33
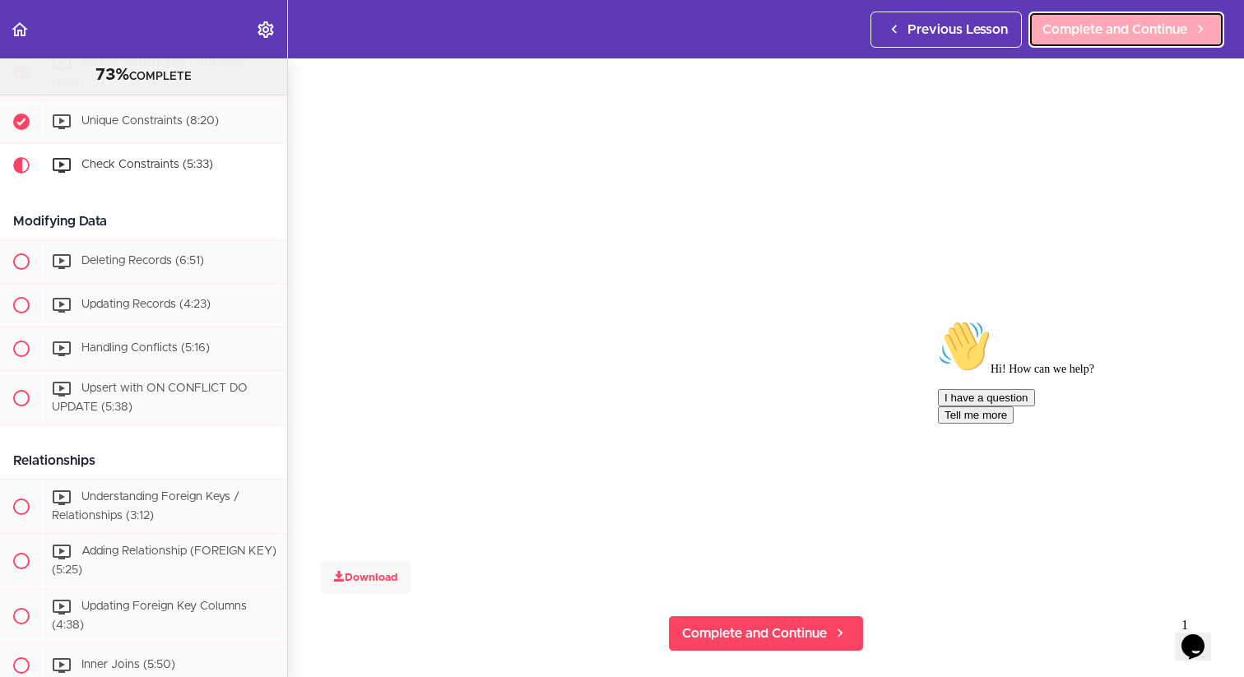
click at [1183, 23] on span "Complete and Continue" at bounding box center [1115, 30] width 145 height 20
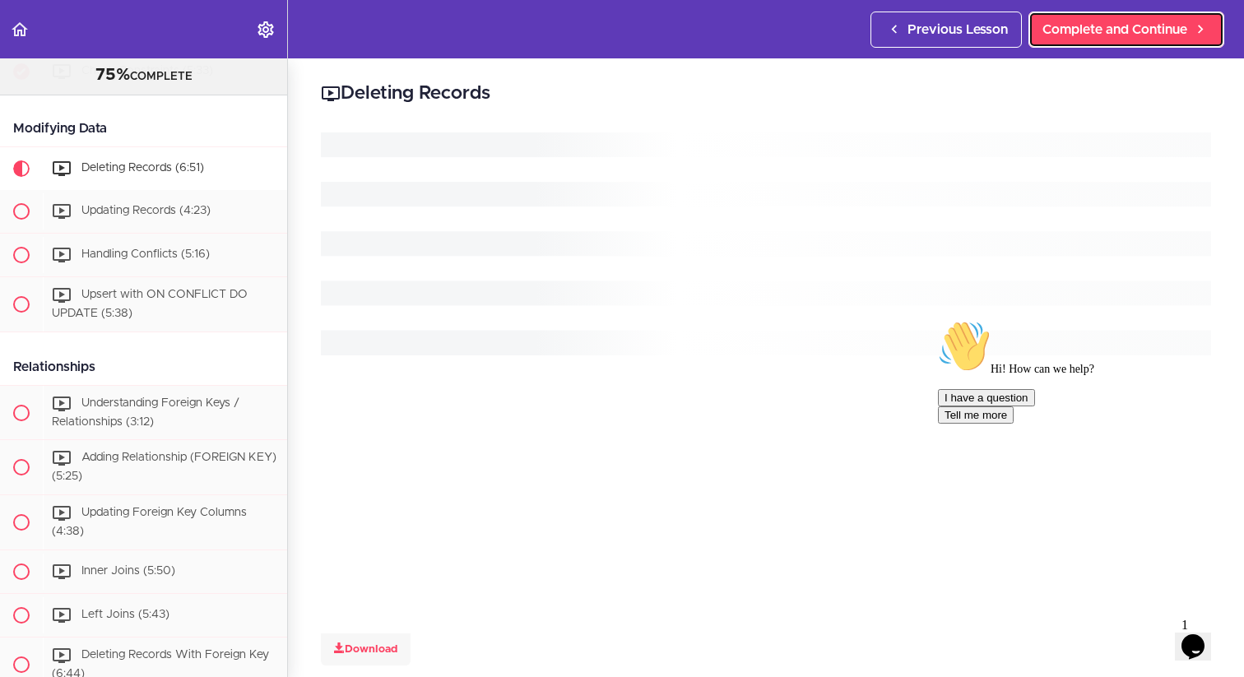
scroll to position [2991, 0]
